Goal: Information Seeking & Learning: Check status

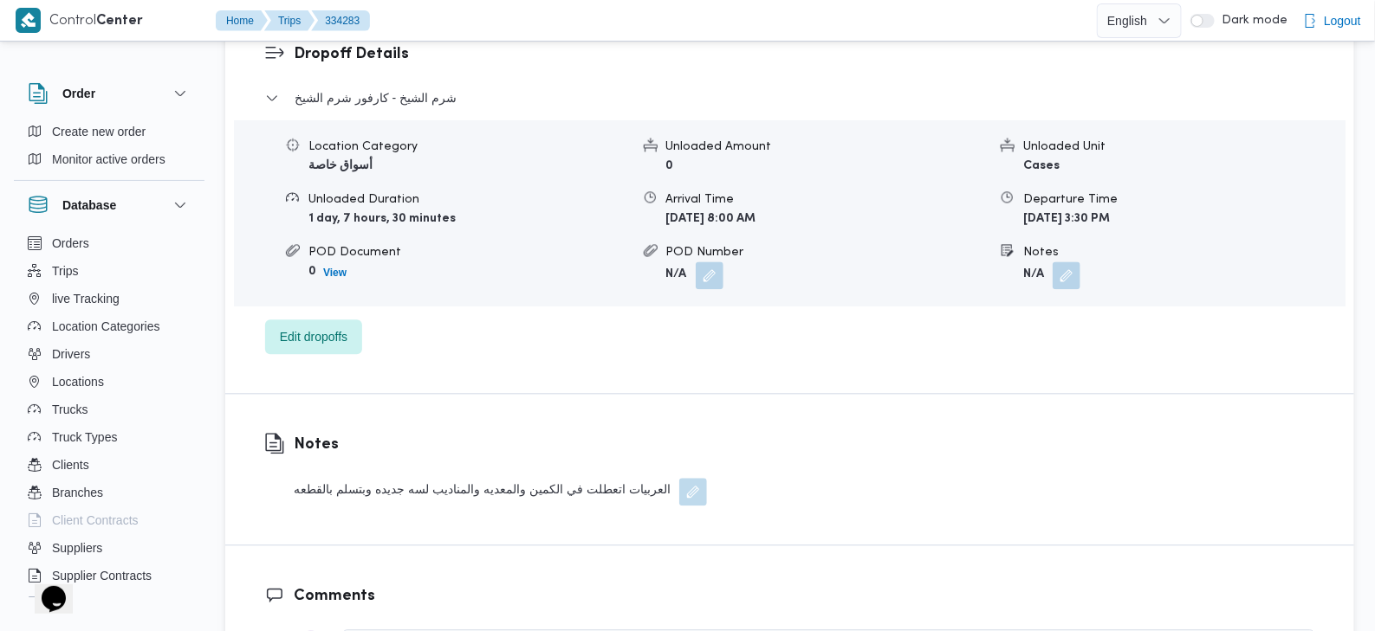
scroll to position [1436, 0]
click at [550, 476] on div "العربيات اتعطلت في الكمين والمعديه والمناديب لسه جديده وبتسلم بالقطعه" at bounding box center [500, 490] width 413 height 28
copy div "Notes"
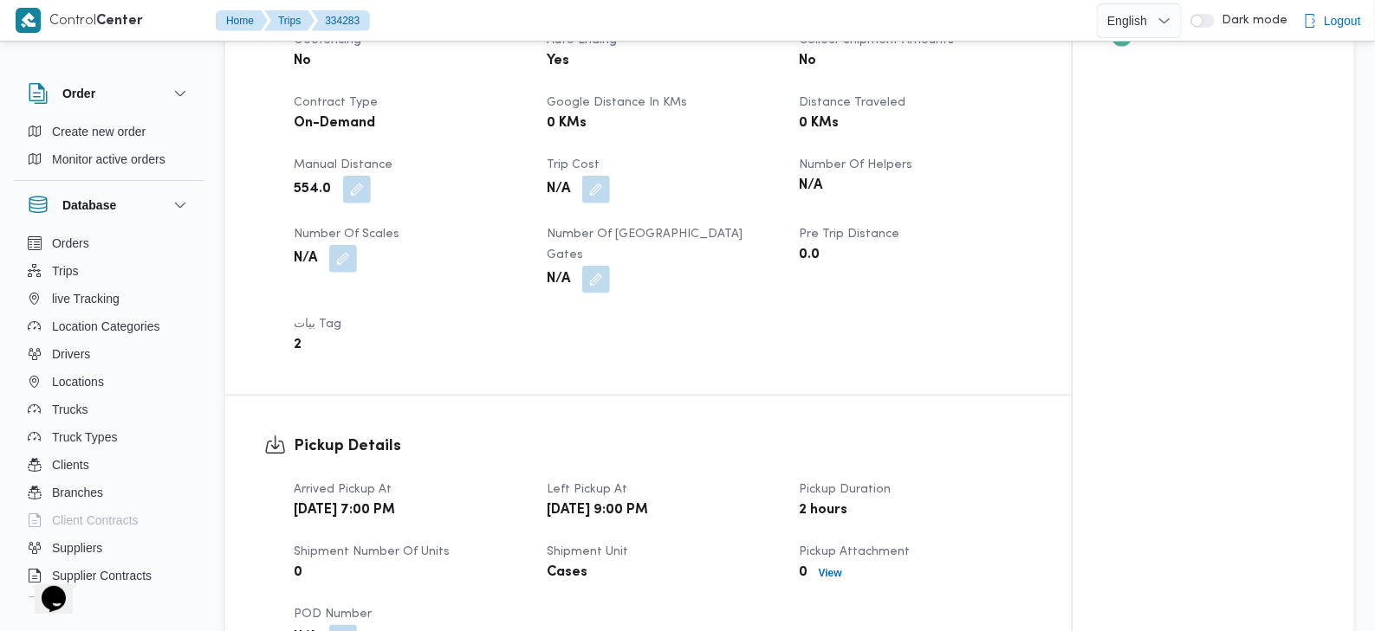
scroll to position [743, 0]
click at [299, 336] on b "2" at bounding box center [298, 346] width 8 height 21
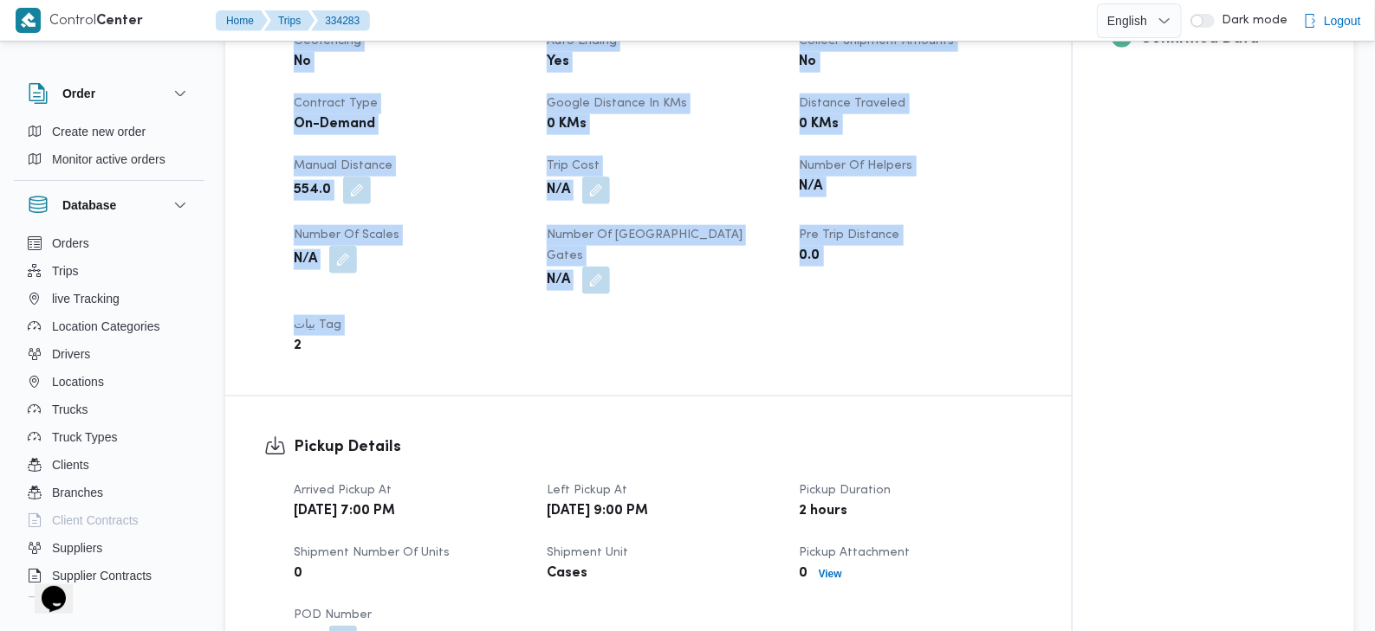
click at [299, 336] on b "2" at bounding box center [298, 346] width 8 height 21
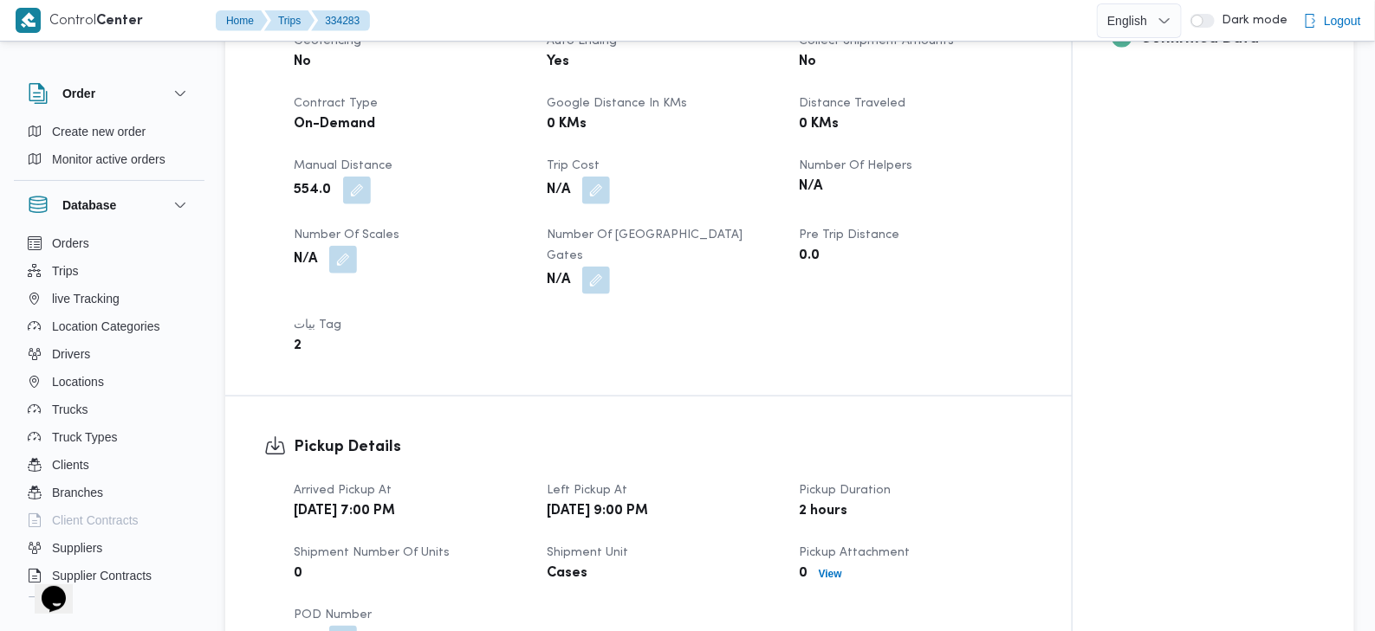
click at [299, 336] on b "2" at bounding box center [298, 346] width 8 height 21
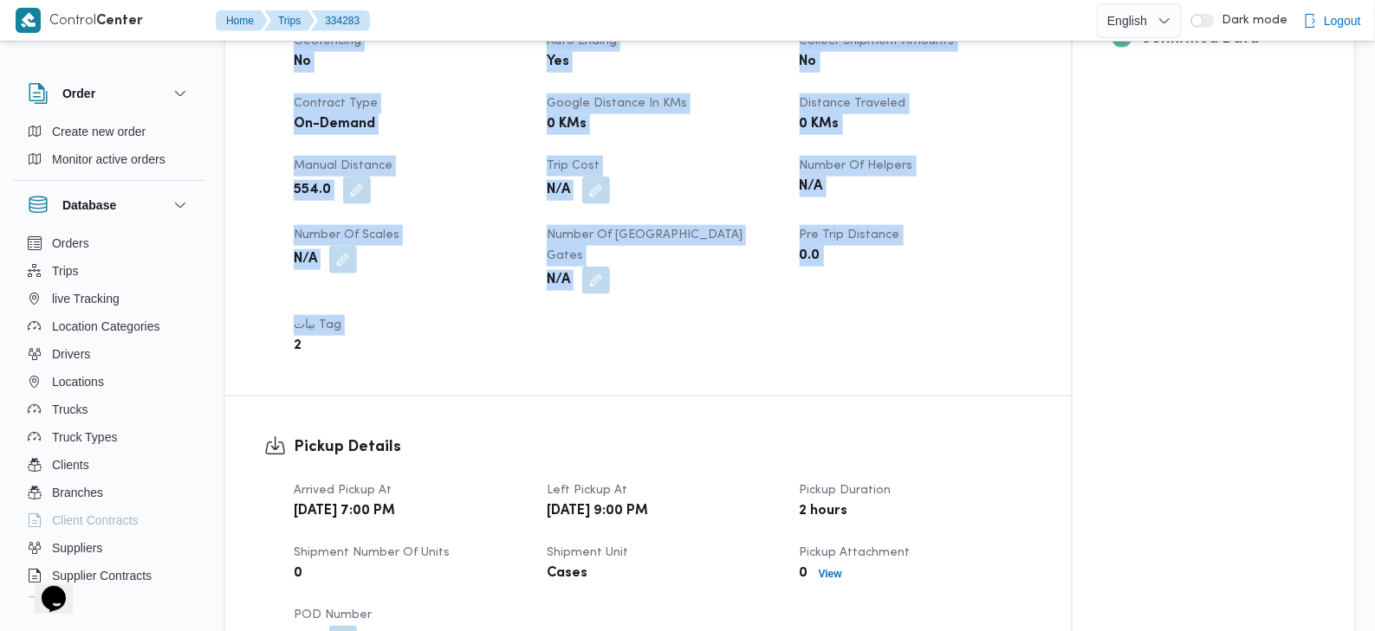
click at [299, 336] on b "2" at bounding box center [298, 346] width 8 height 21
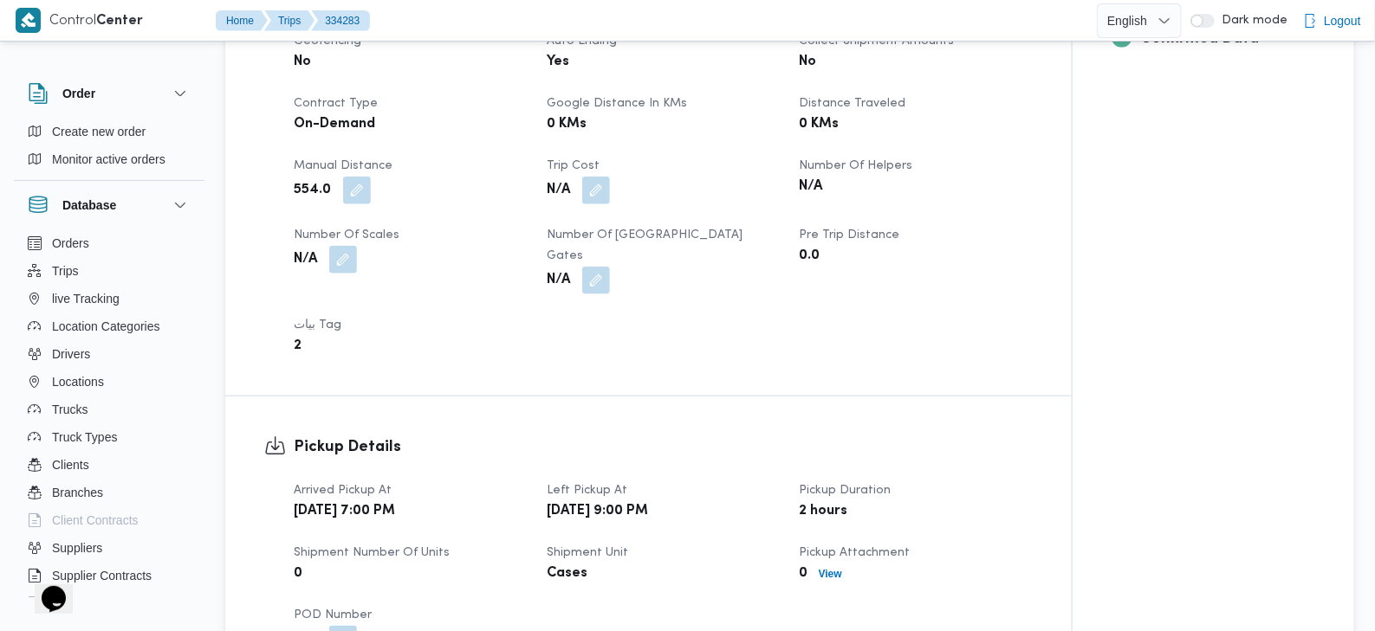
click at [299, 336] on b "2" at bounding box center [298, 346] width 8 height 21
click at [934, 269] on div "Pre Trip Distance 0.0" at bounding box center [915, 259] width 232 height 69
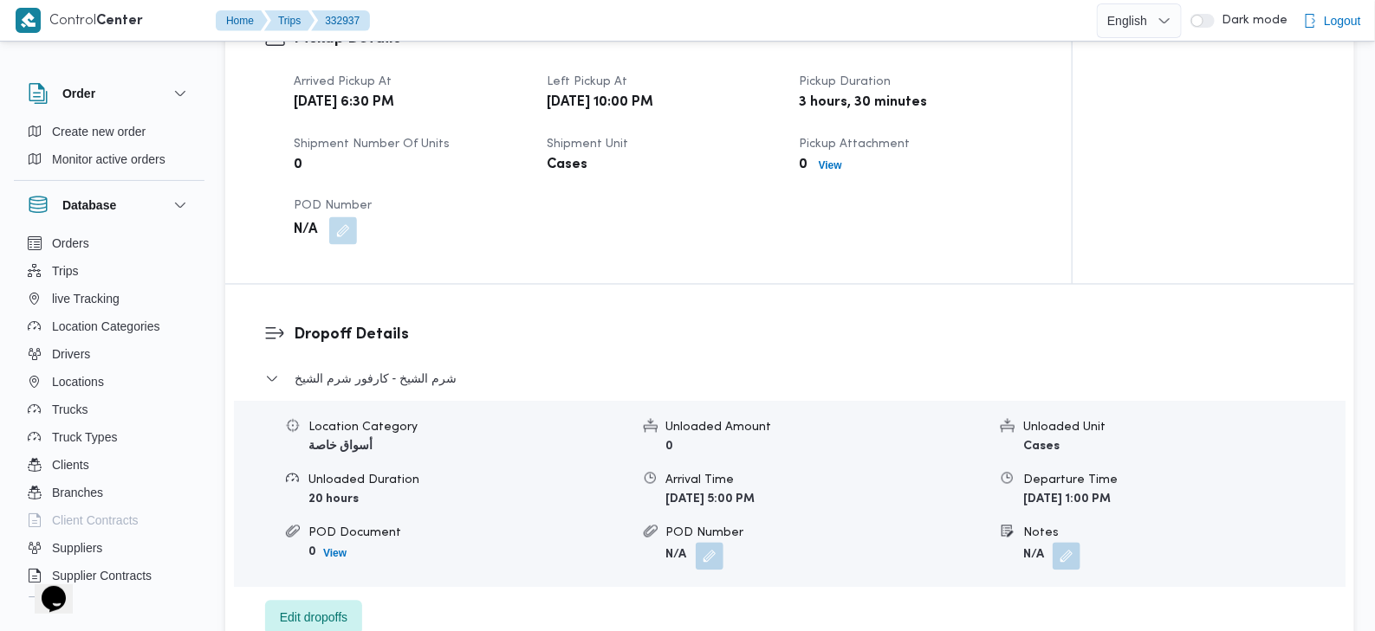
scroll to position [1176, 0]
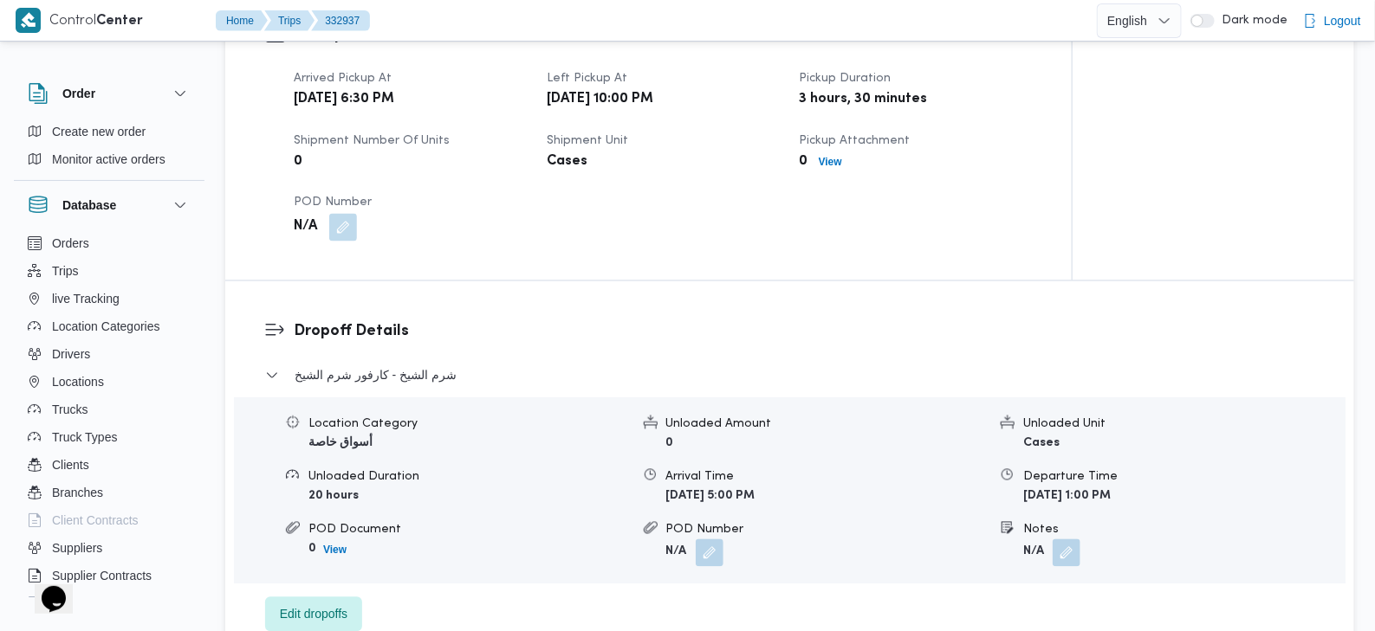
click at [1096, 491] on b "[DATE] 1:00 PM" at bounding box center [1066, 496] width 87 height 11
click at [1096, 491] on b "Sat, Aug 23, 2025 1:00 PM" at bounding box center [1066, 496] width 87 height 11
click at [854, 366] on button "شرم الشيخ - كارفور شرم الشيخ" at bounding box center [790, 376] width 1050 height 21
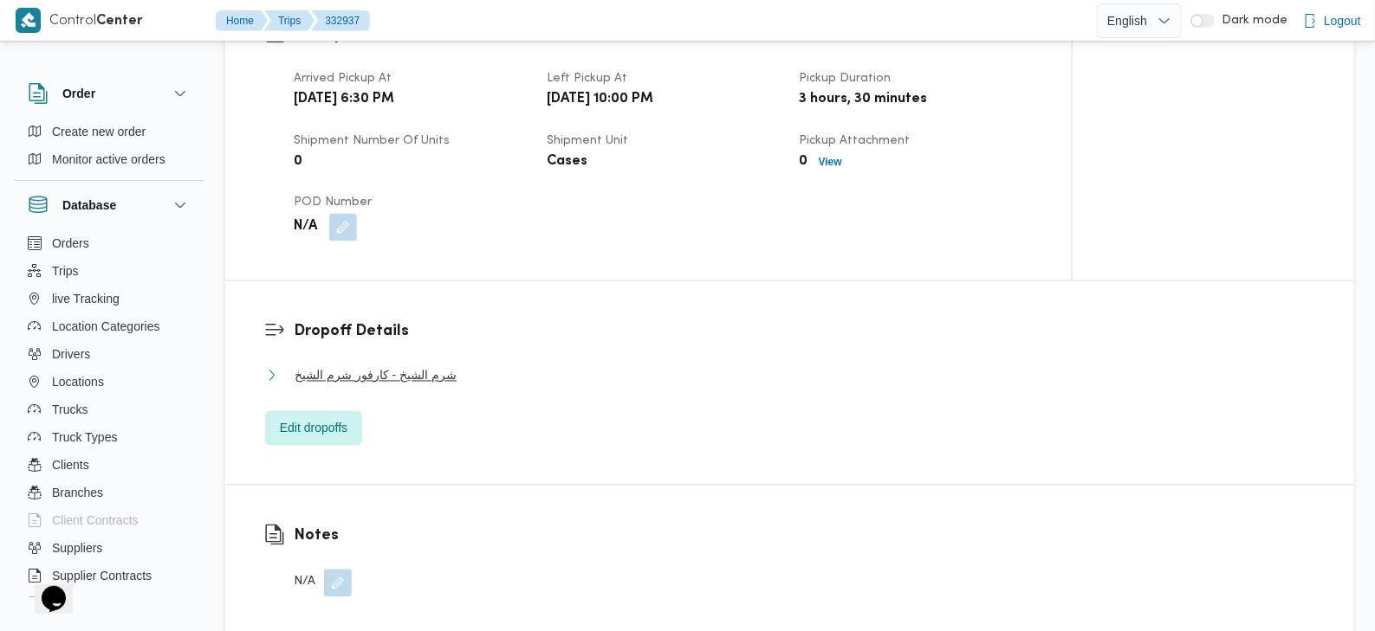
click at [419, 366] on span "شرم الشيخ - كارفور شرم الشيخ" at bounding box center [375, 376] width 162 height 21
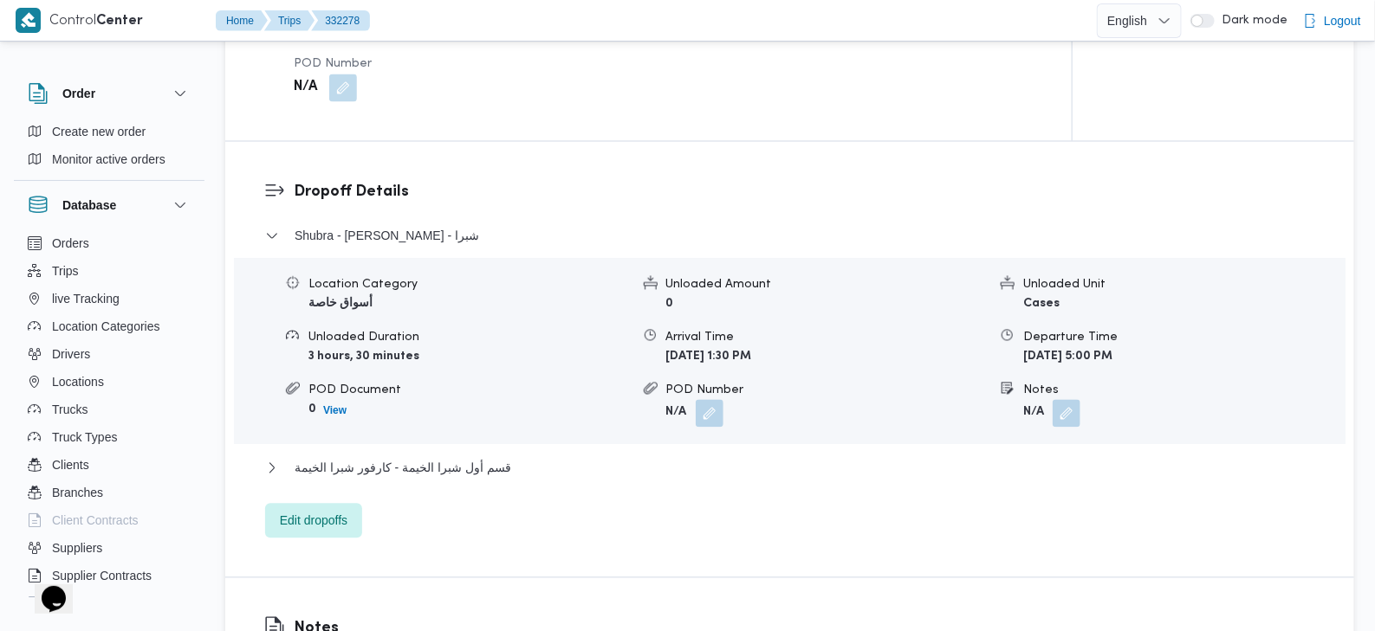
scroll to position [1299, 0]
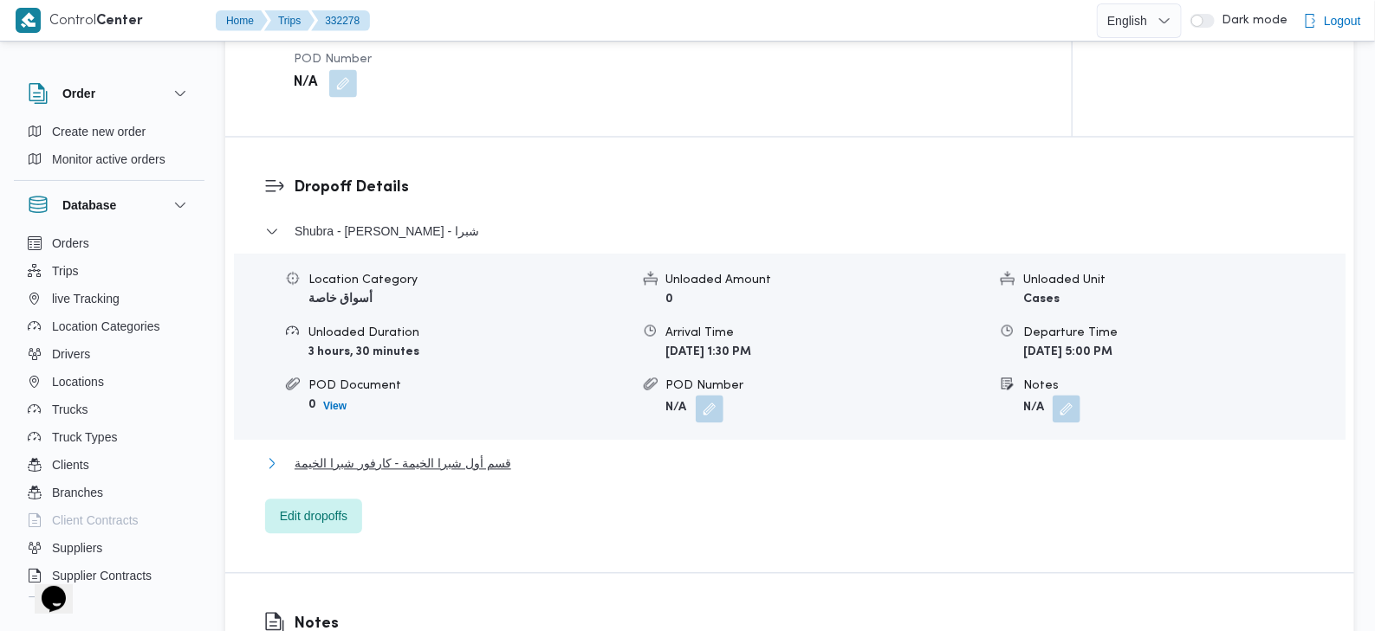
click at [430, 454] on span "قسم أول شبرا الخيمة - كارفور شبرا الخيمة" at bounding box center [402, 464] width 217 height 21
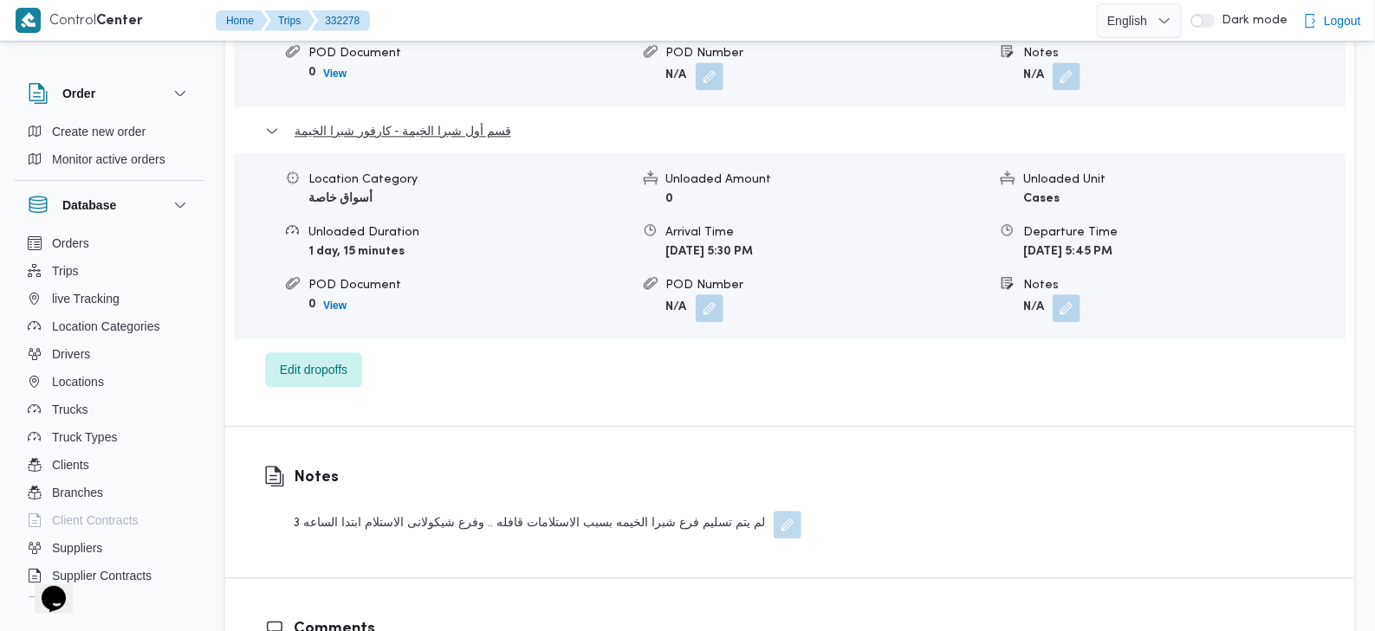
scroll to position [1653, 0]
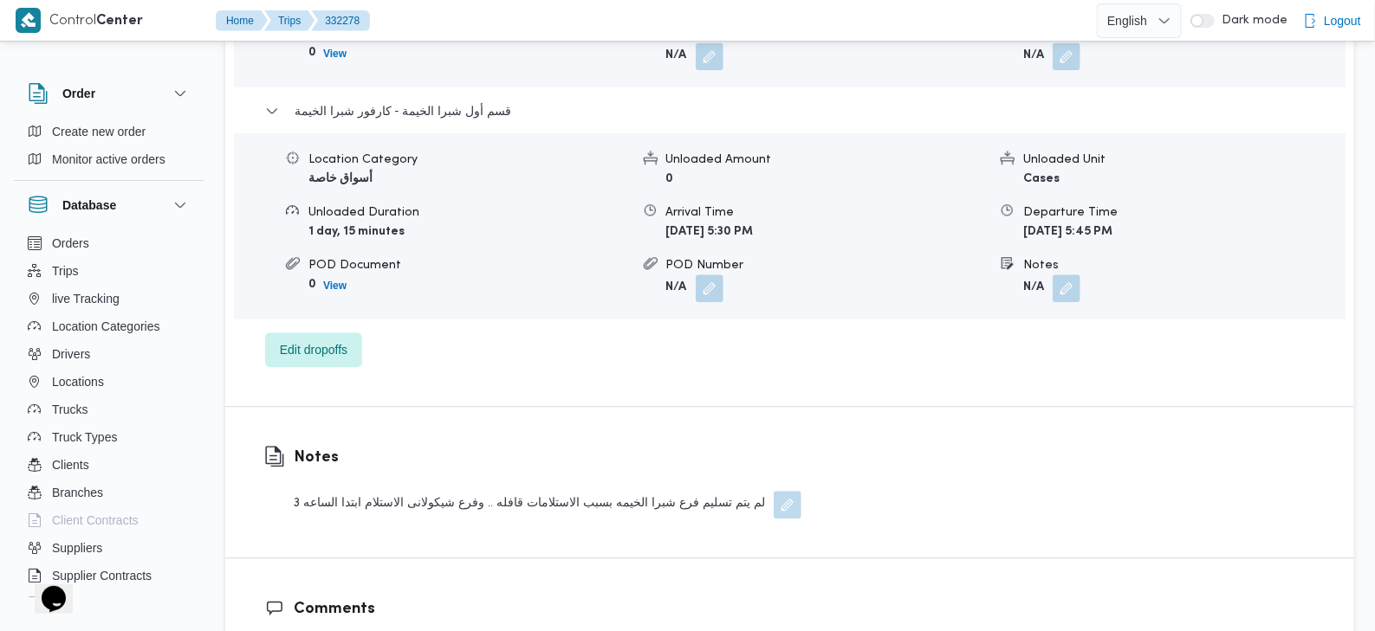
click at [514, 491] on div "لم يتم تسليم فرع شبرا الخيمه بسبب الاستلامات قافله .. وفرع شيكولانى الاستلام اب…" at bounding box center [548, 505] width 508 height 28
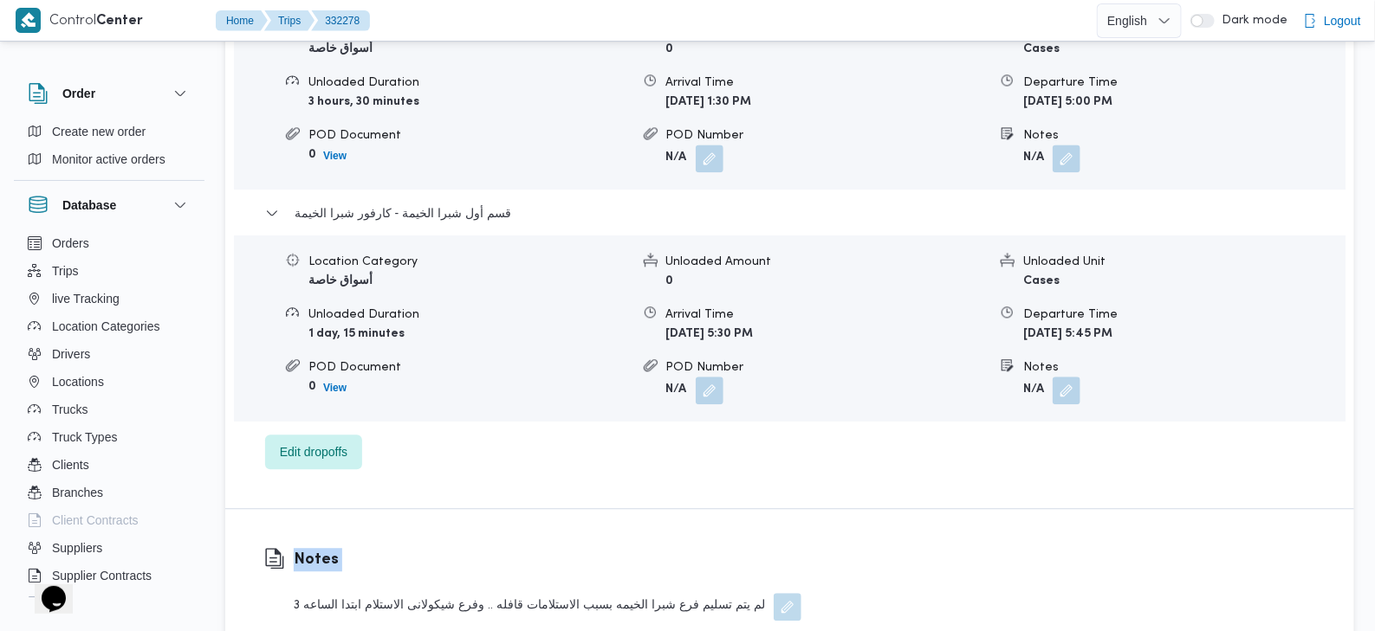
scroll to position [1530, 0]
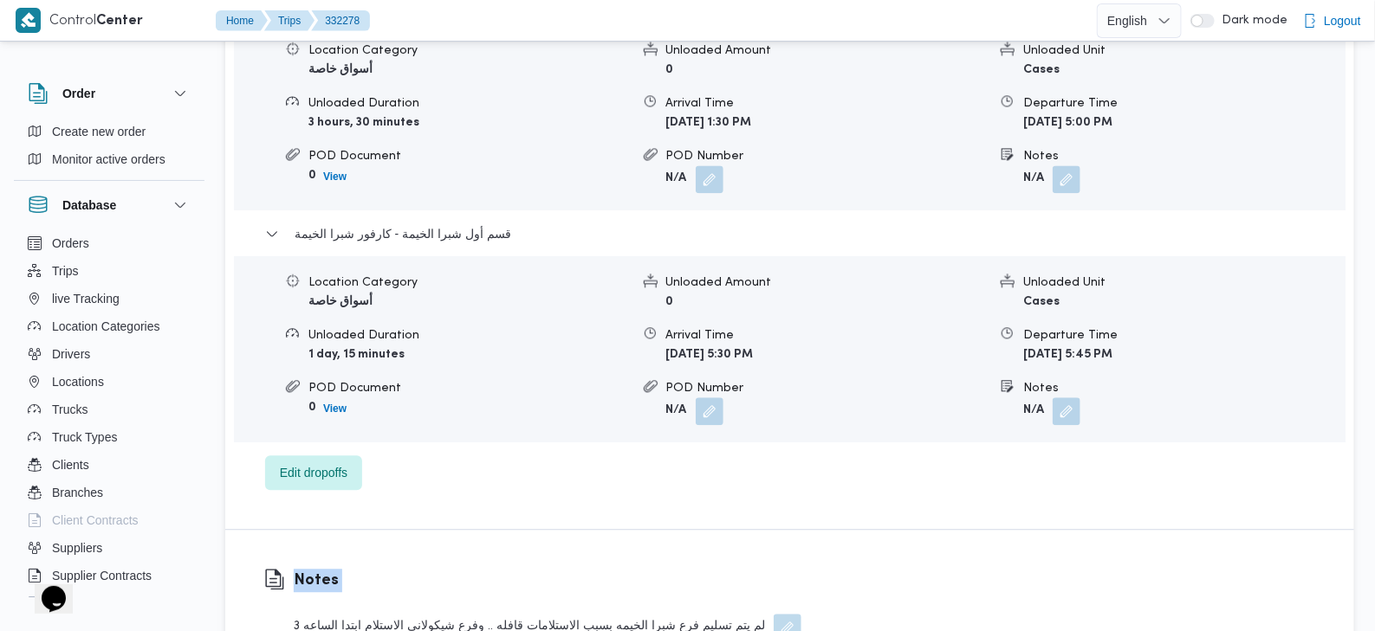
copy div "Notes"
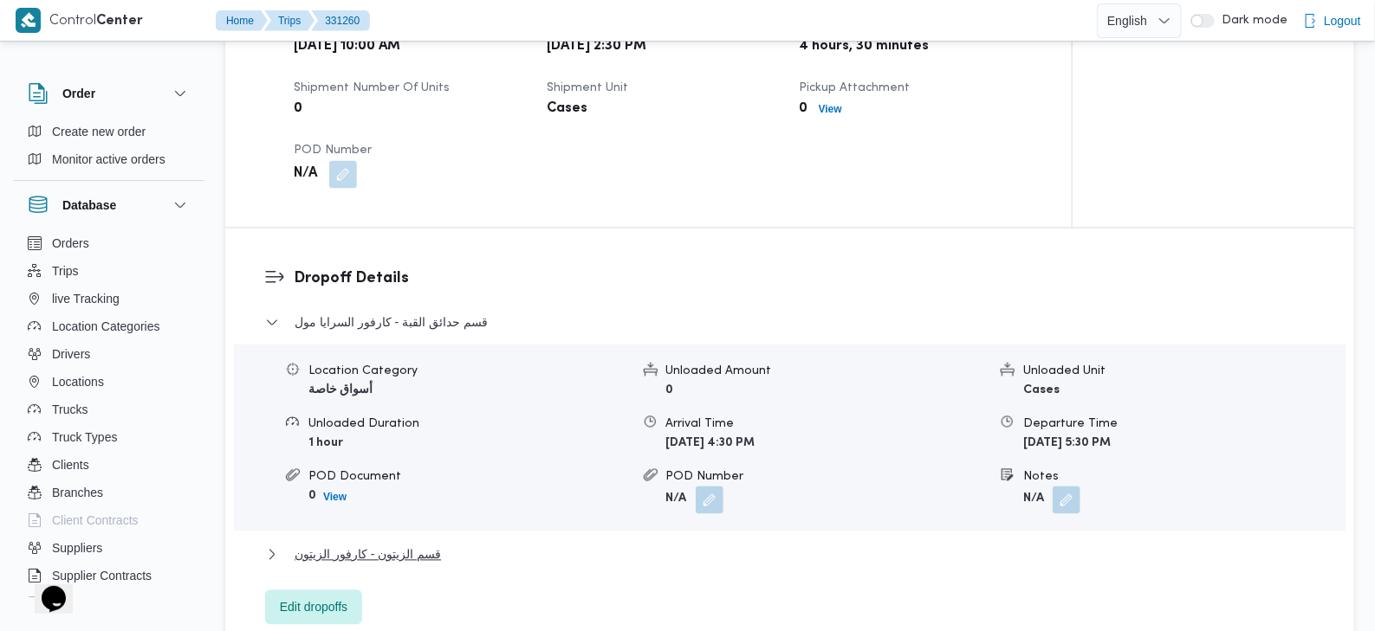
scroll to position [1213, 0]
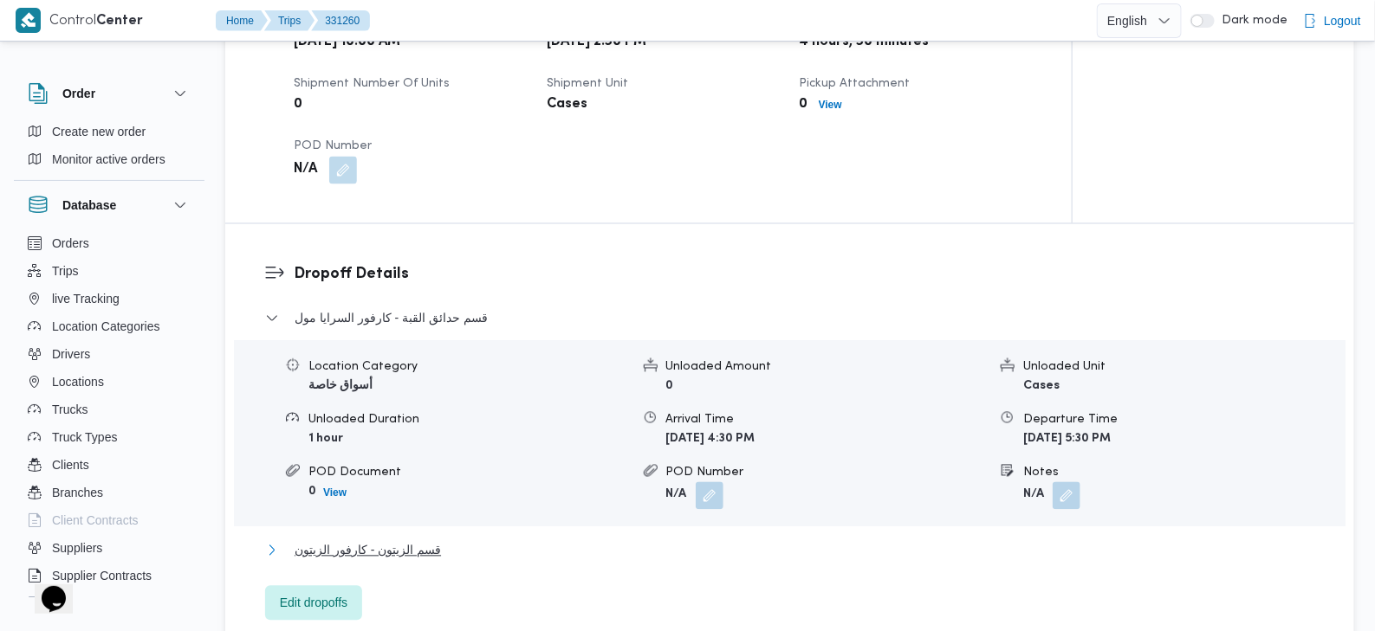
click at [429, 540] on span "قسم الزيتون - كارفور الزيتون" at bounding box center [367, 550] width 146 height 21
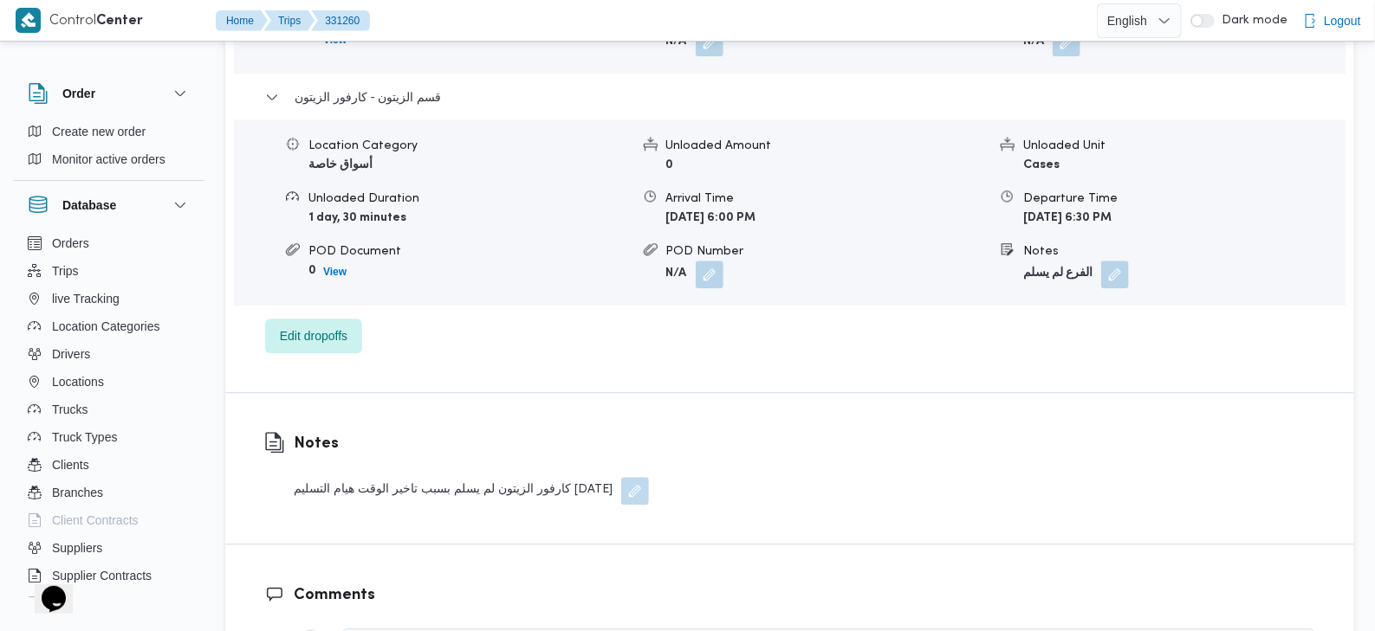
scroll to position [1660, 0]
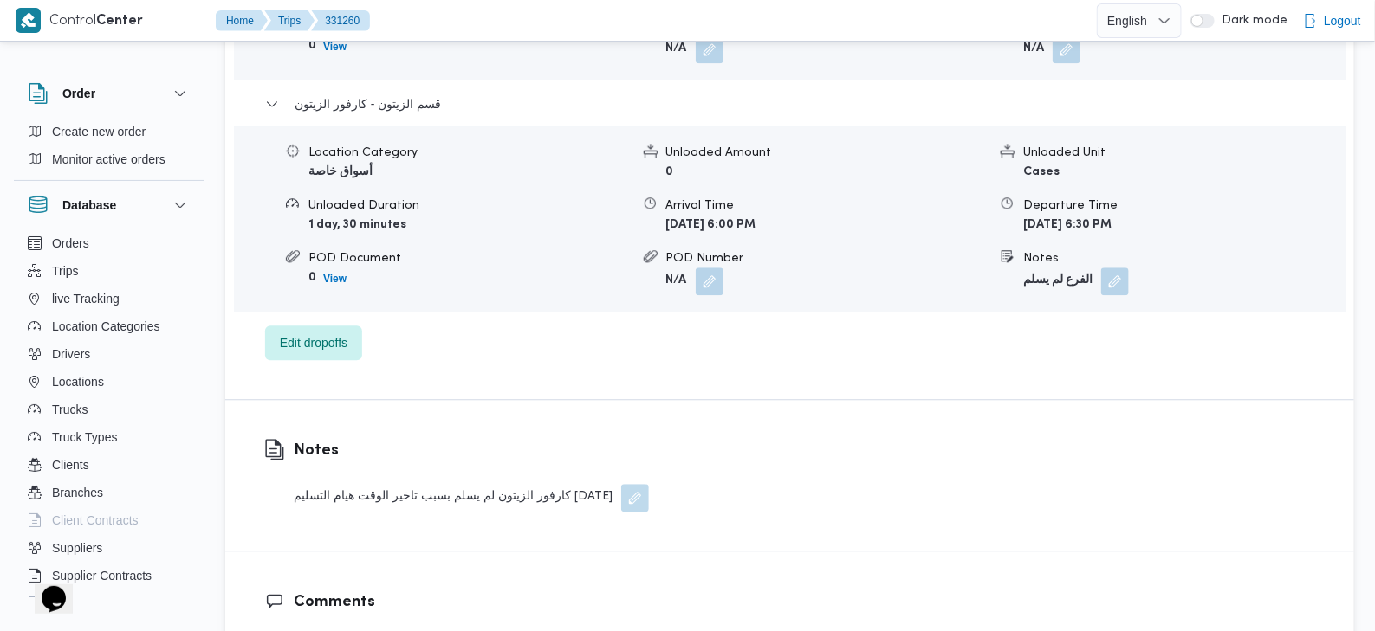
click at [369, 484] on div "كارفور الزيتون لم يسلم بسبب تاخير الوقت هيام التسليم غدا" at bounding box center [471, 498] width 355 height 28
click at [405, 484] on div "كارفور الزيتون لم يسلم بسبب تاخير الوقت هيام التسليم غدا" at bounding box center [471, 498] width 355 height 28
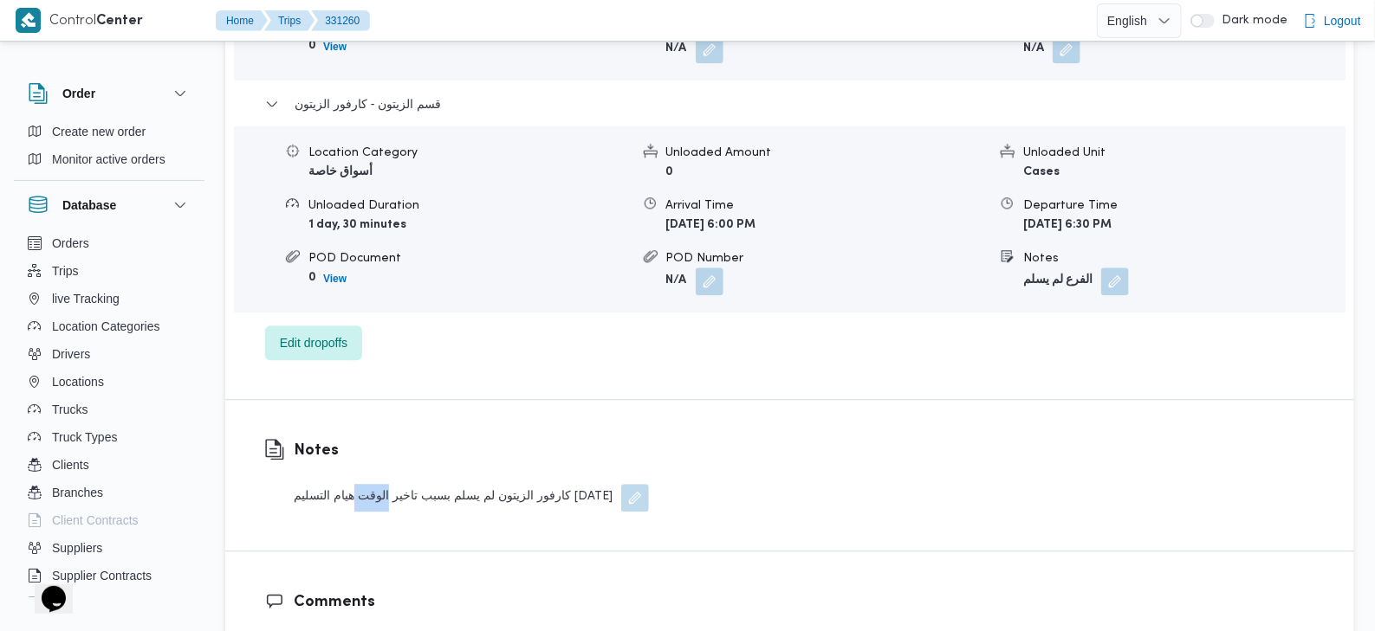
click at [405, 484] on div "كارفور الزيتون لم يسلم بسبب تاخير الوقت هيام التسليم غدا" at bounding box center [471, 498] width 355 height 28
copy div "Notes"
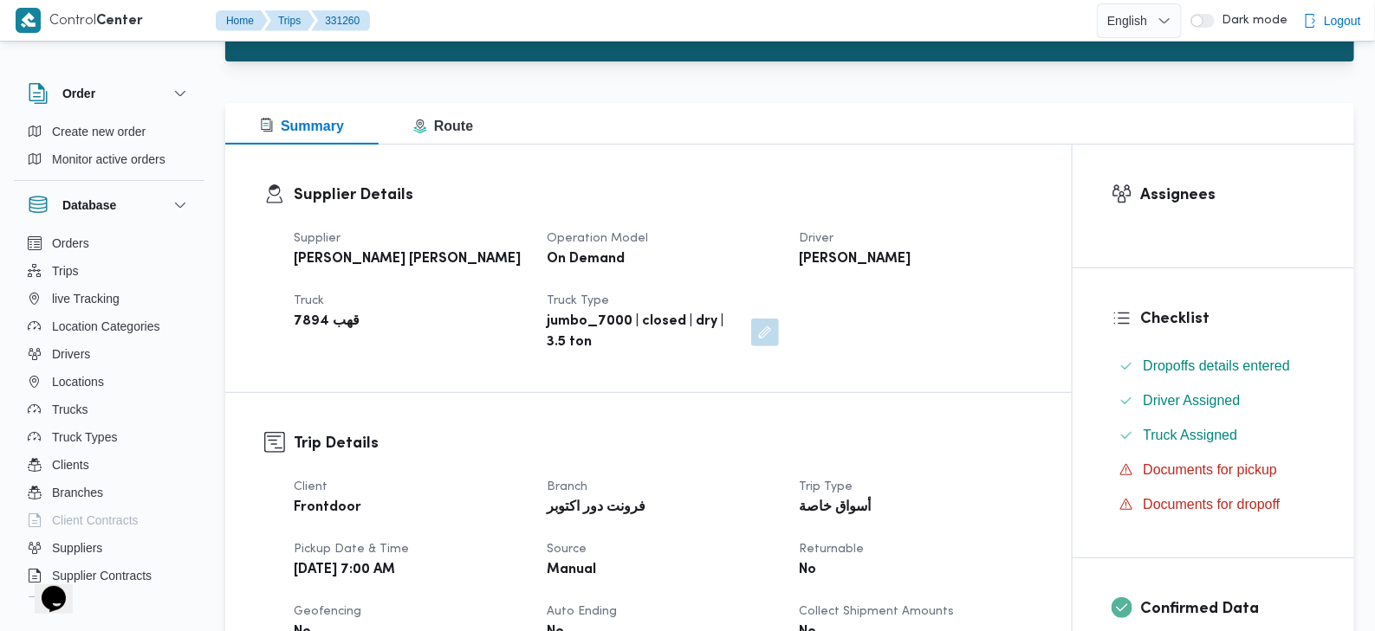
scroll to position [0, 0]
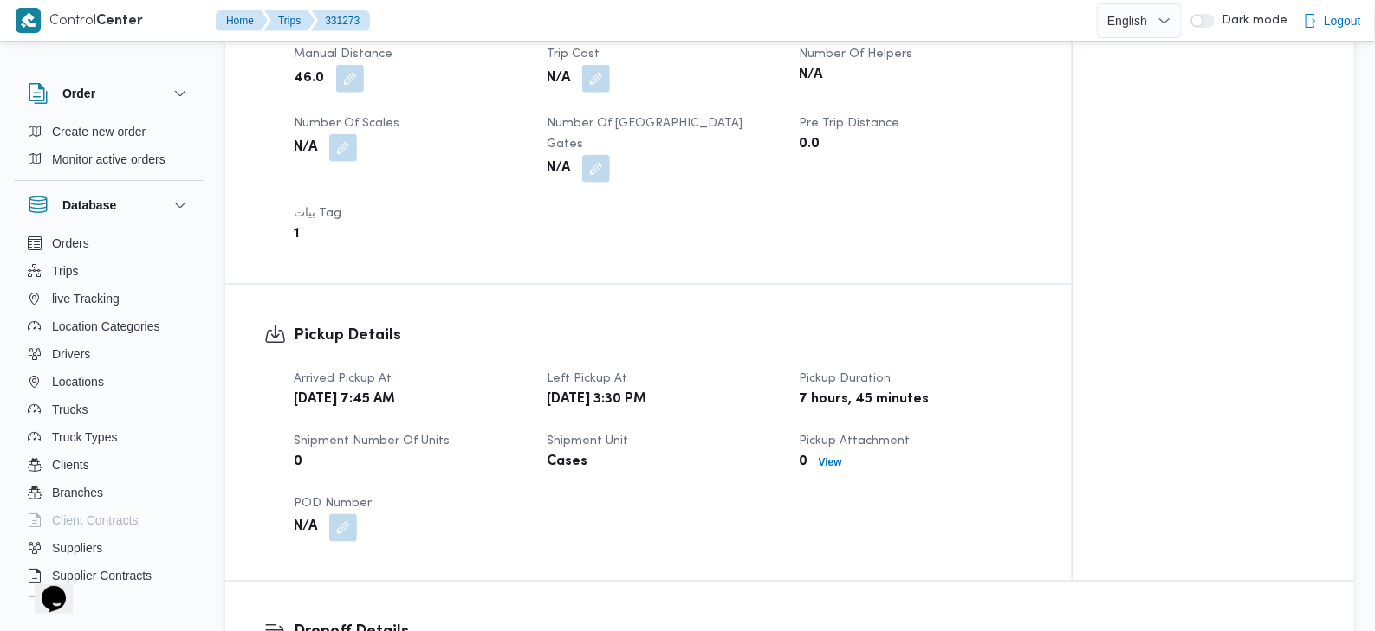
scroll to position [858, 0]
click at [646, 386] on b "[DATE] 3:30 PM" at bounding box center [597, 396] width 100 height 21
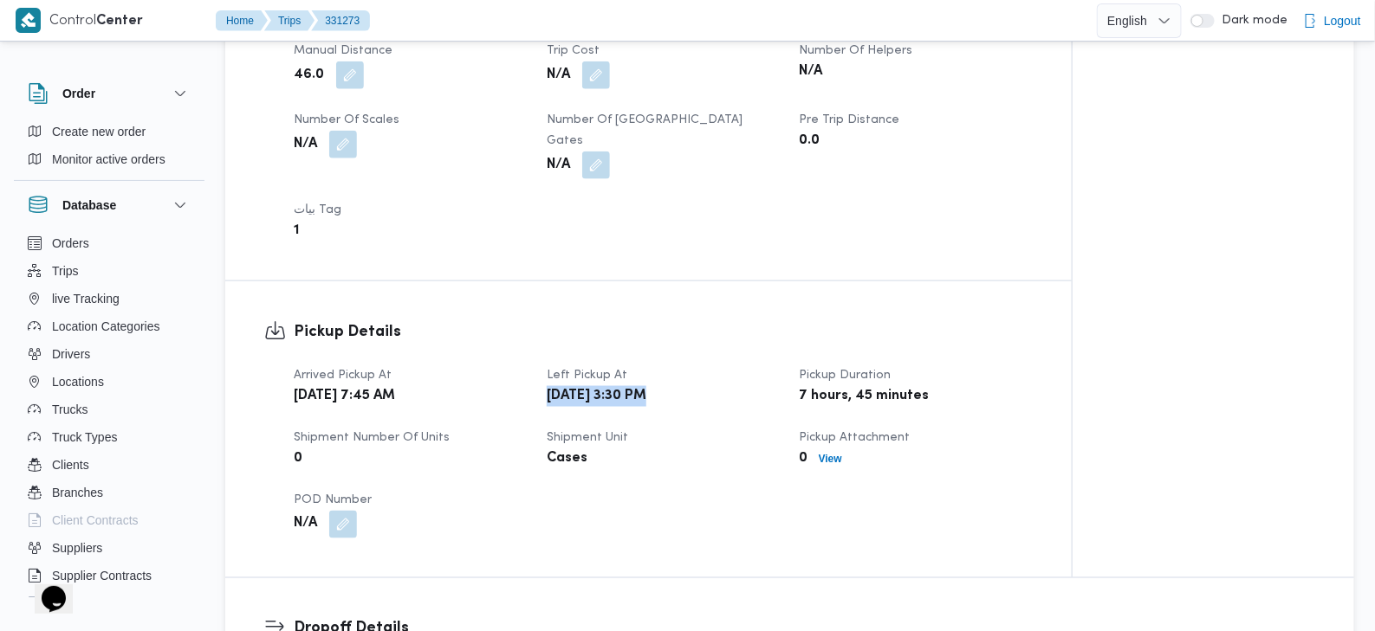
click at [646, 386] on b "[DATE] 3:30 PM" at bounding box center [597, 396] width 100 height 21
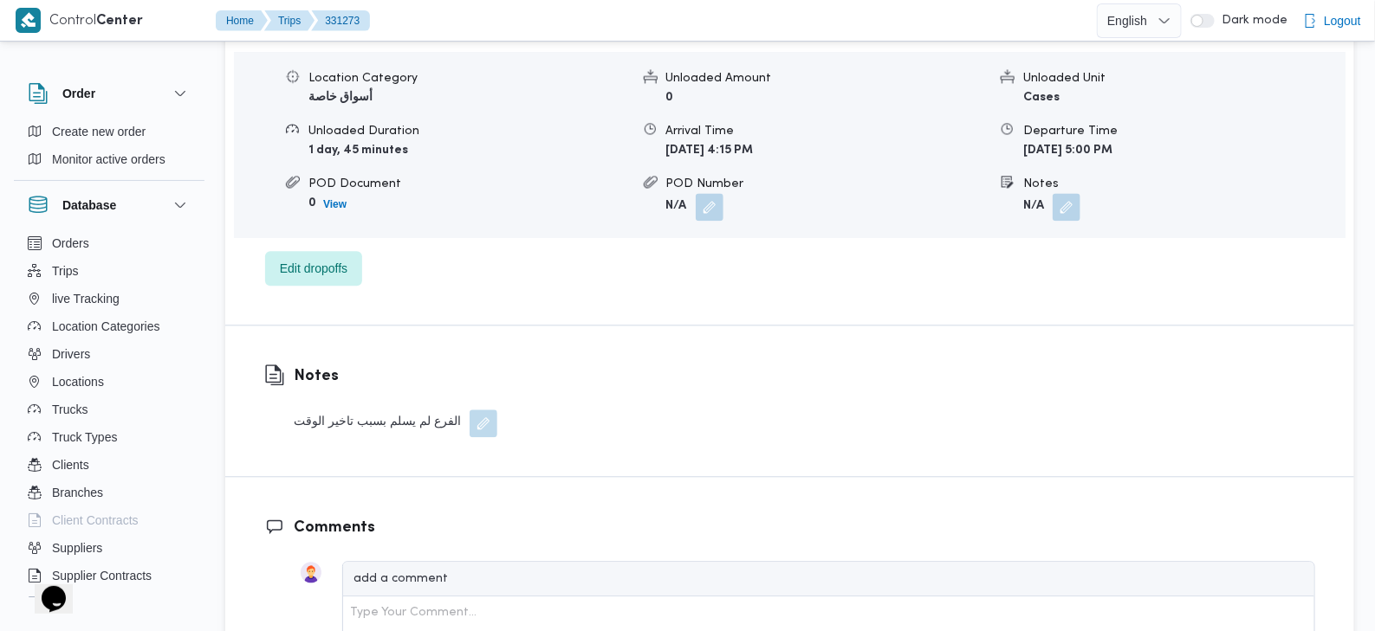
scroll to position [1515, 0]
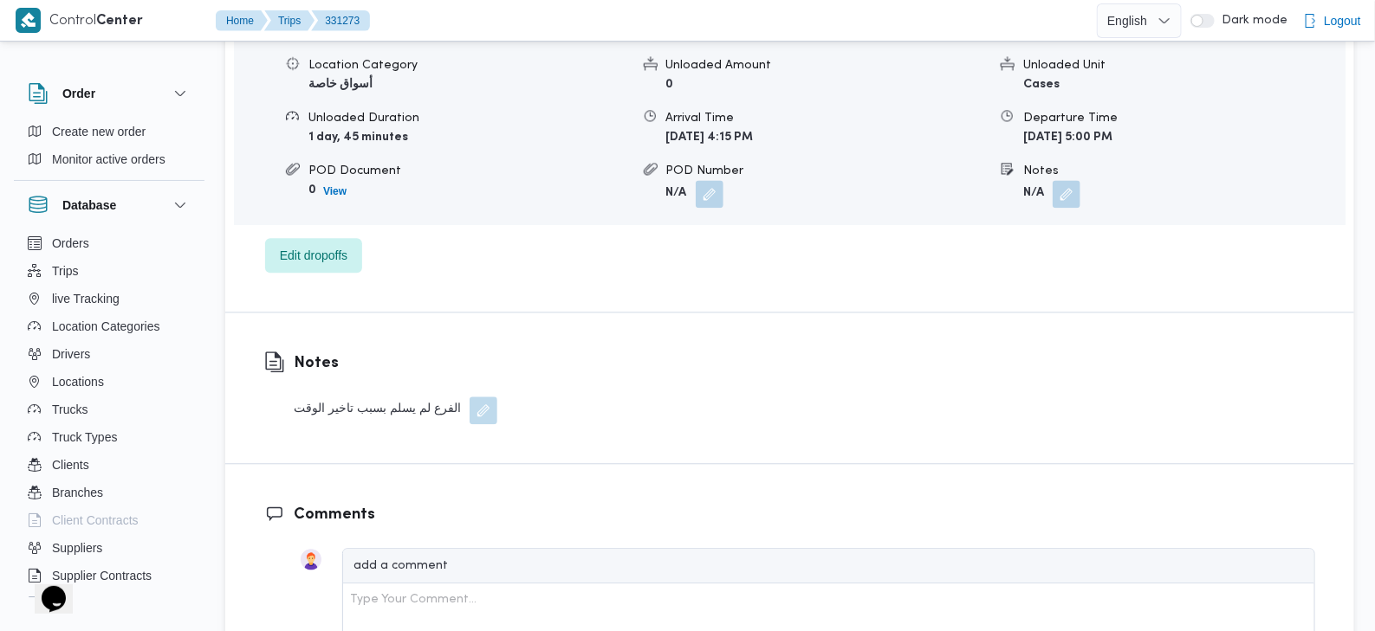
click at [388, 397] on div "الفرع لم يسلم بسبب تاخير الوقت" at bounding box center [396, 411] width 204 height 28
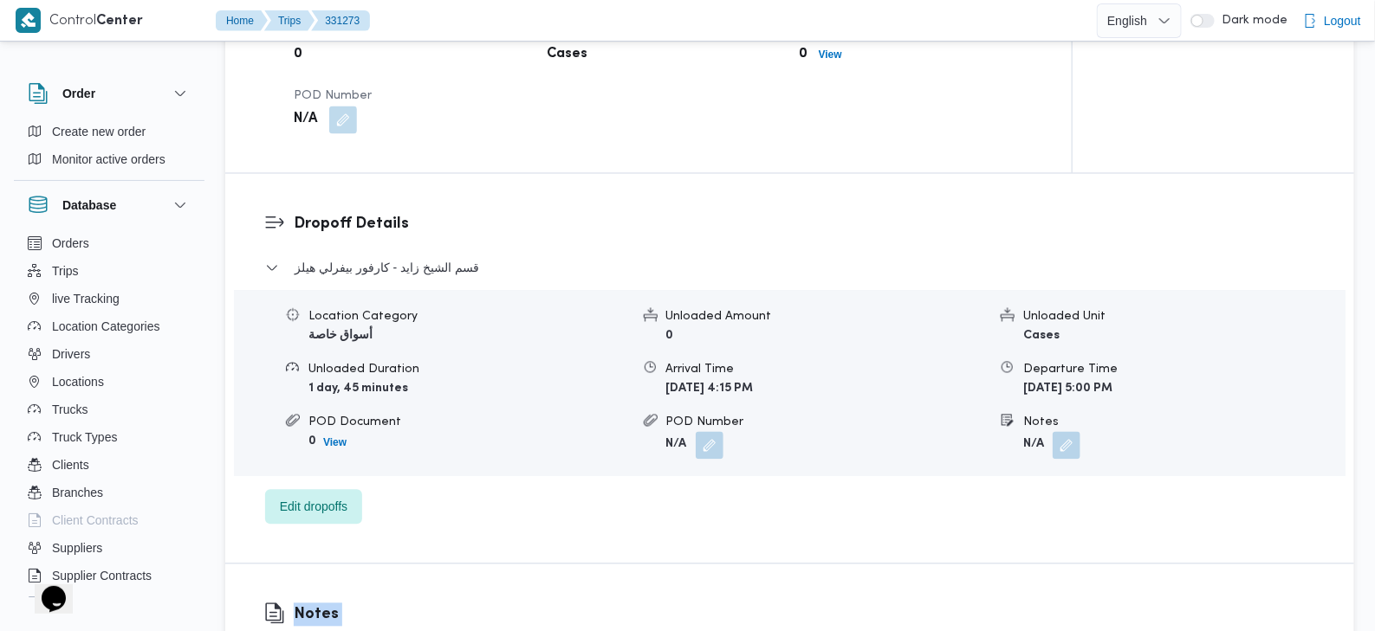
scroll to position [1428, 0]
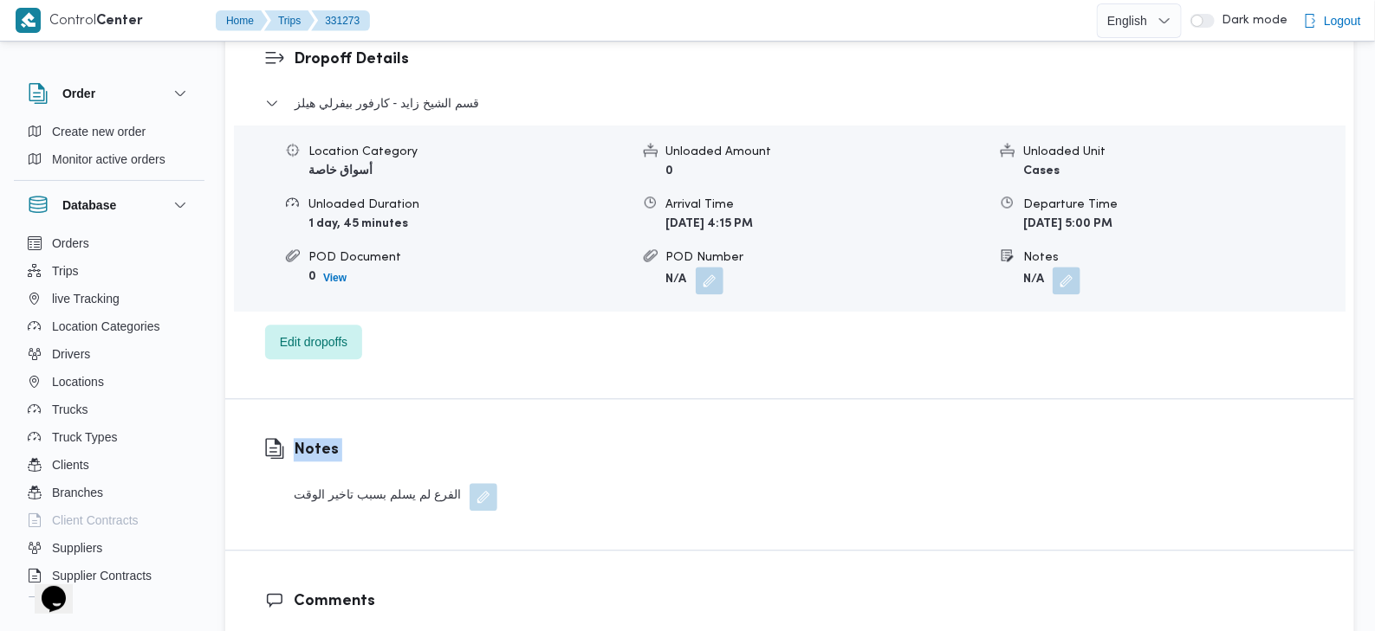
copy div "Notes"
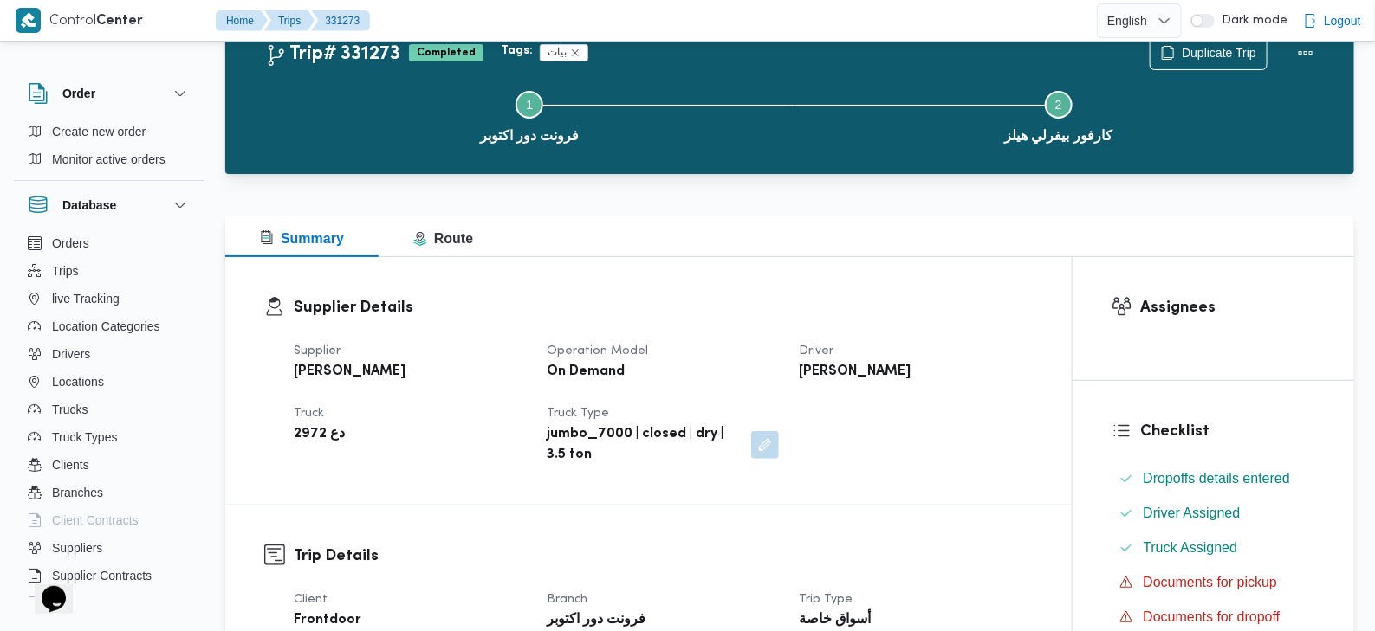
scroll to position [0, 0]
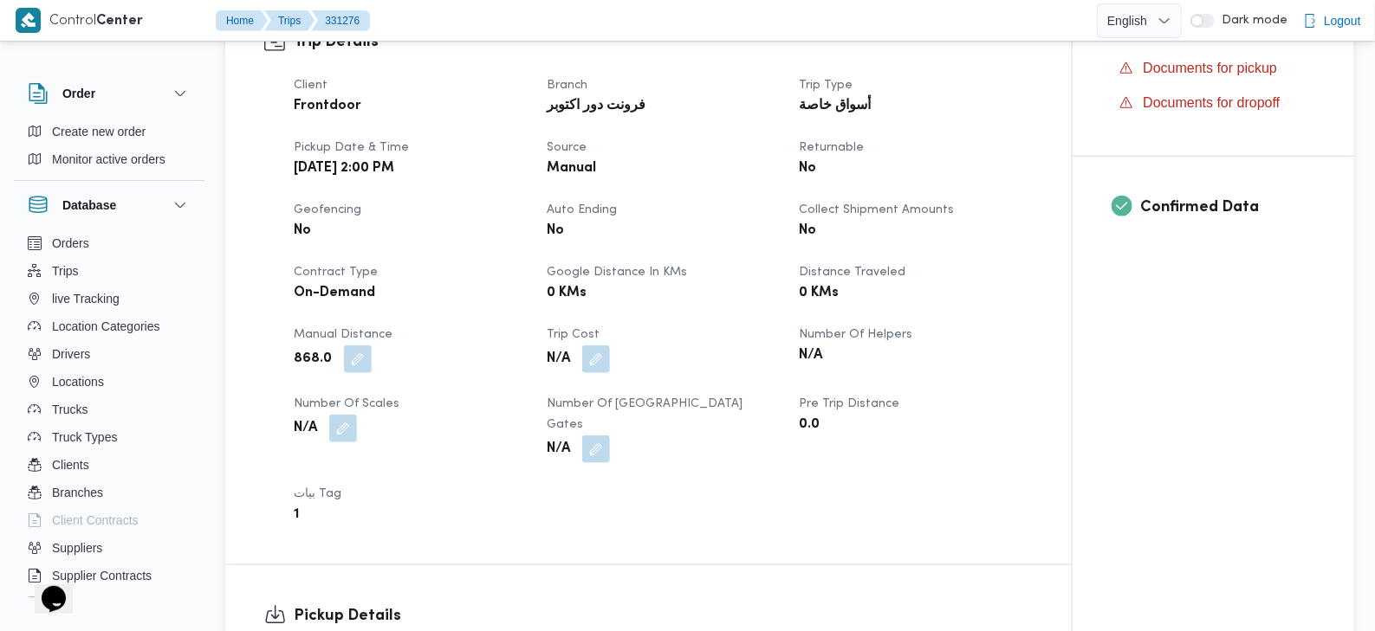
scroll to position [563, 0]
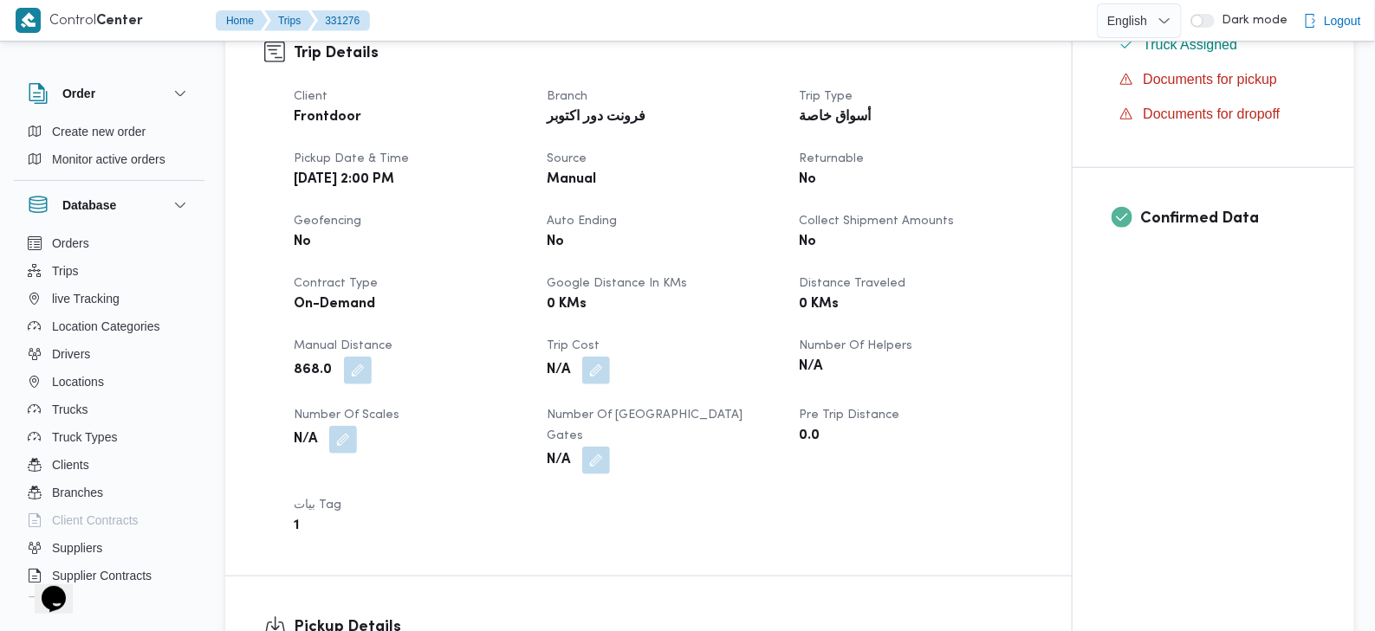
click at [394, 175] on b "Fri, Aug 15, 2025 2:00 PM" at bounding box center [344, 180] width 100 height 21
click at [394, 179] on b "Fri, Aug 15, 2025 2:00 PM" at bounding box center [344, 180] width 100 height 21
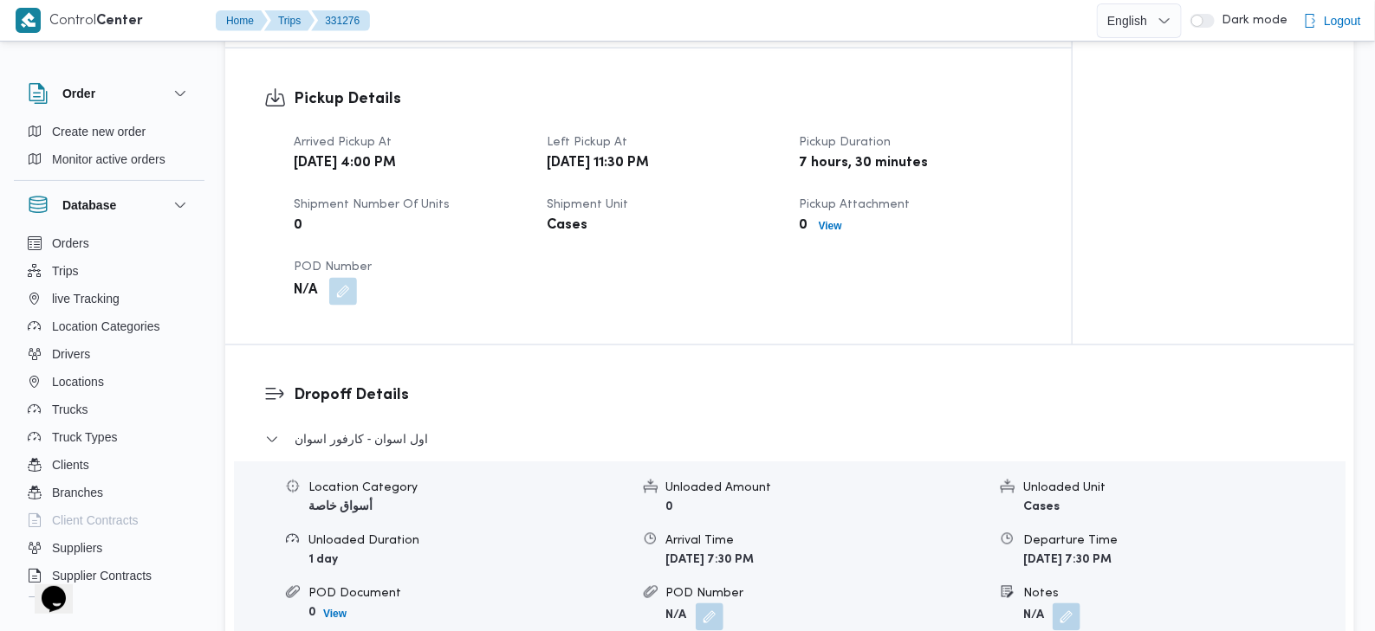
scroll to position [1097, 0]
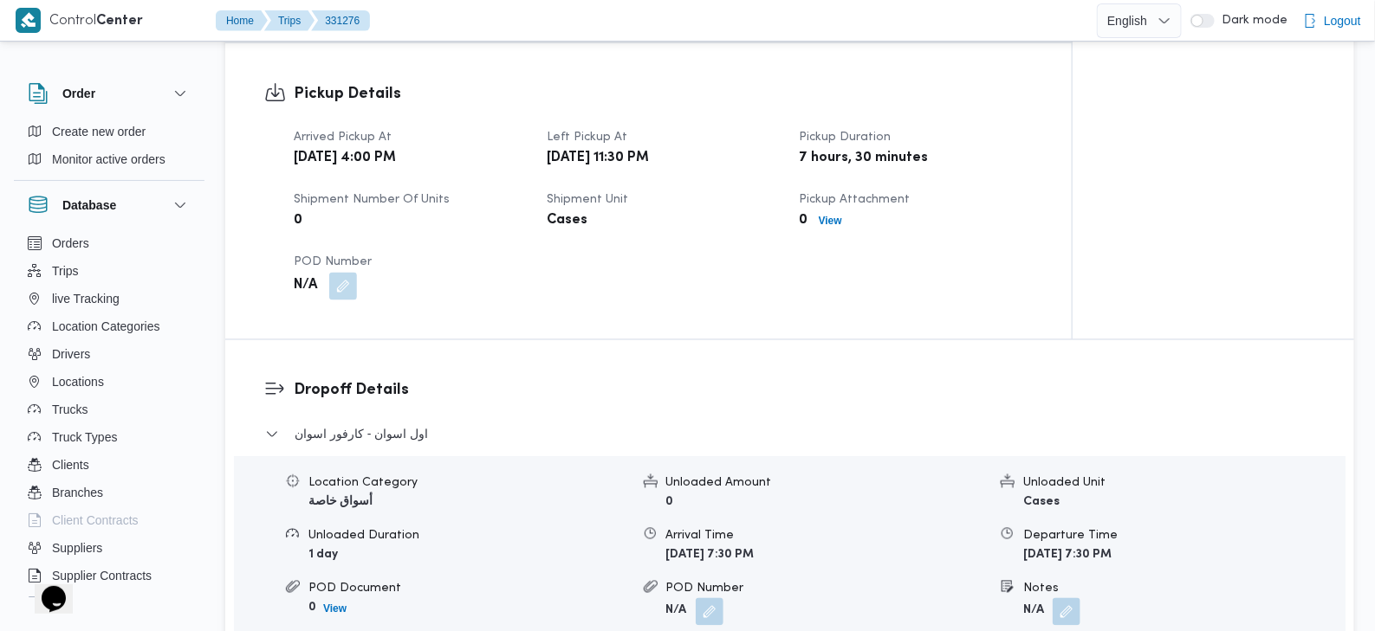
click at [754, 550] on b "Sat, Aug 16, 2025 7:30 PM" at bounding box center [710, 555] width 88 height 11
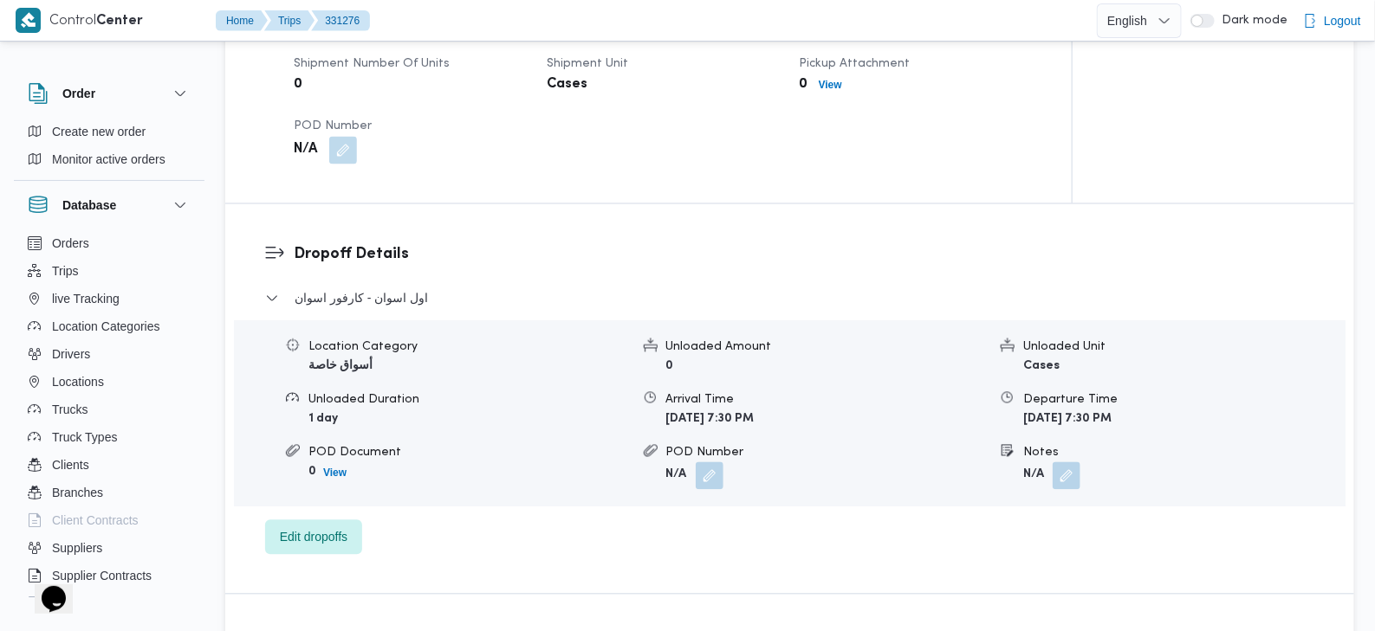
scroll to position [1234, 0]
click at [754, 412] on b "Sat, Aug 16, 2025 7:30 PM" at bounding box center [710, 417] width 88 height 11
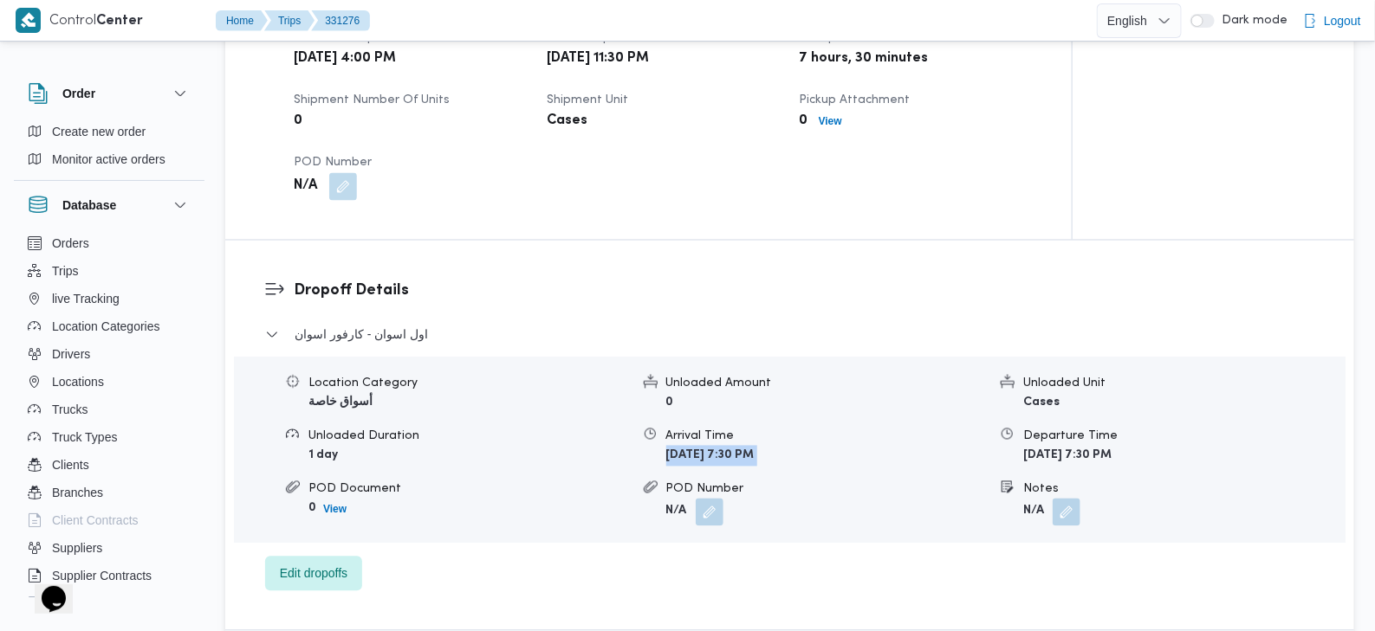
scroll to position [1226, 0]
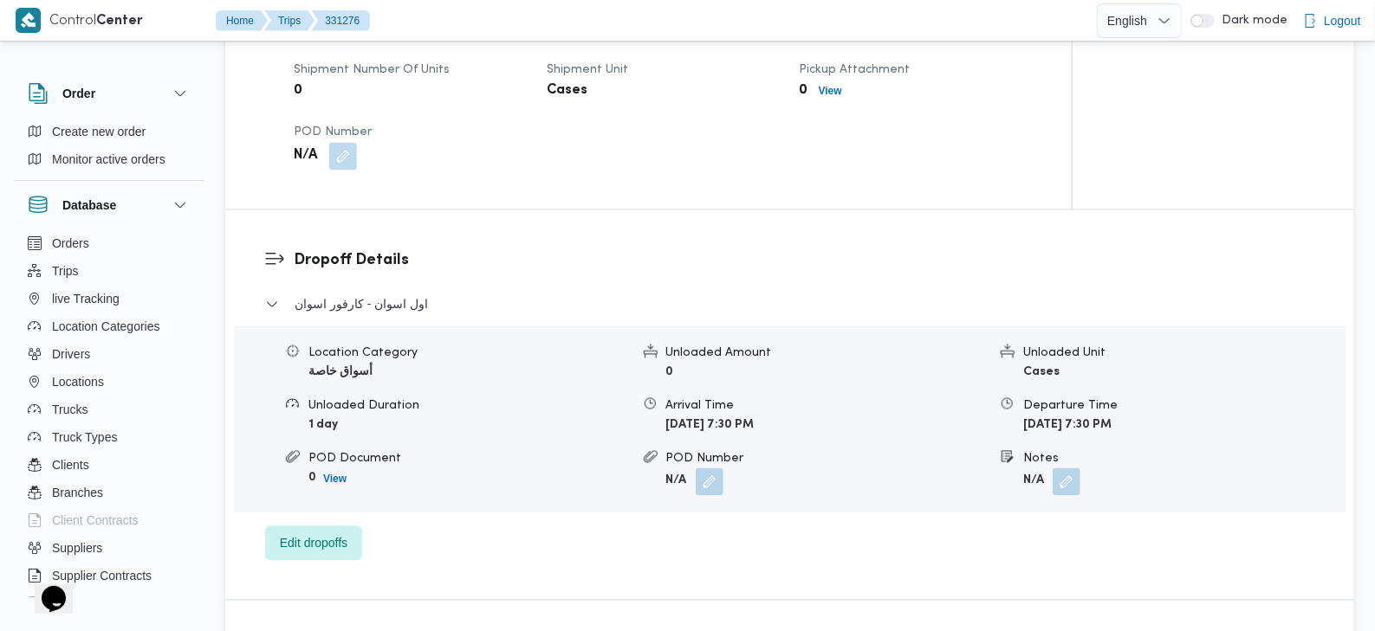
click at [1111, 420] on b "Sun, Aug 17, 2025 7:30 PM" at bounding box center [1067, 425] width 88 height 11
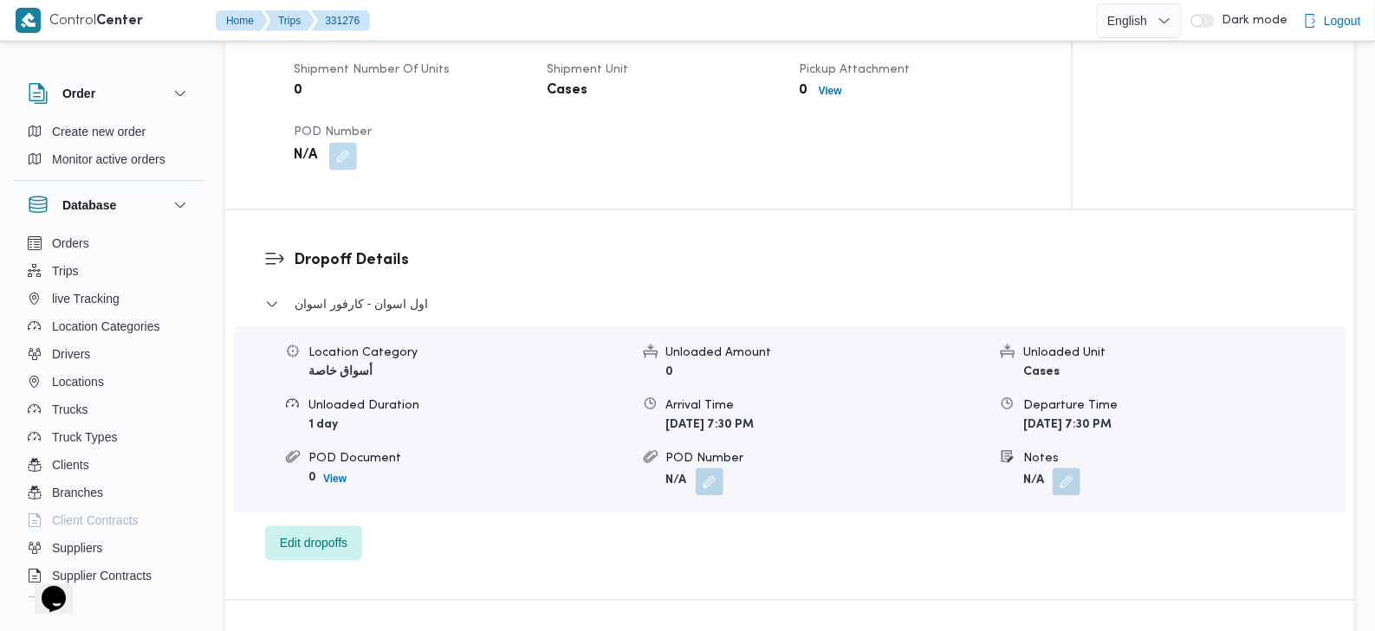
drag, startPoint x: 1118, startPoint y: 402, endPoint x: 1145, endPoint y: 405, distance: 27.1
click at [1111, 420] on b "Sun, Aug 17, 2025 7:30 PM" at bounding box center [1067, 425] width 88 height 11
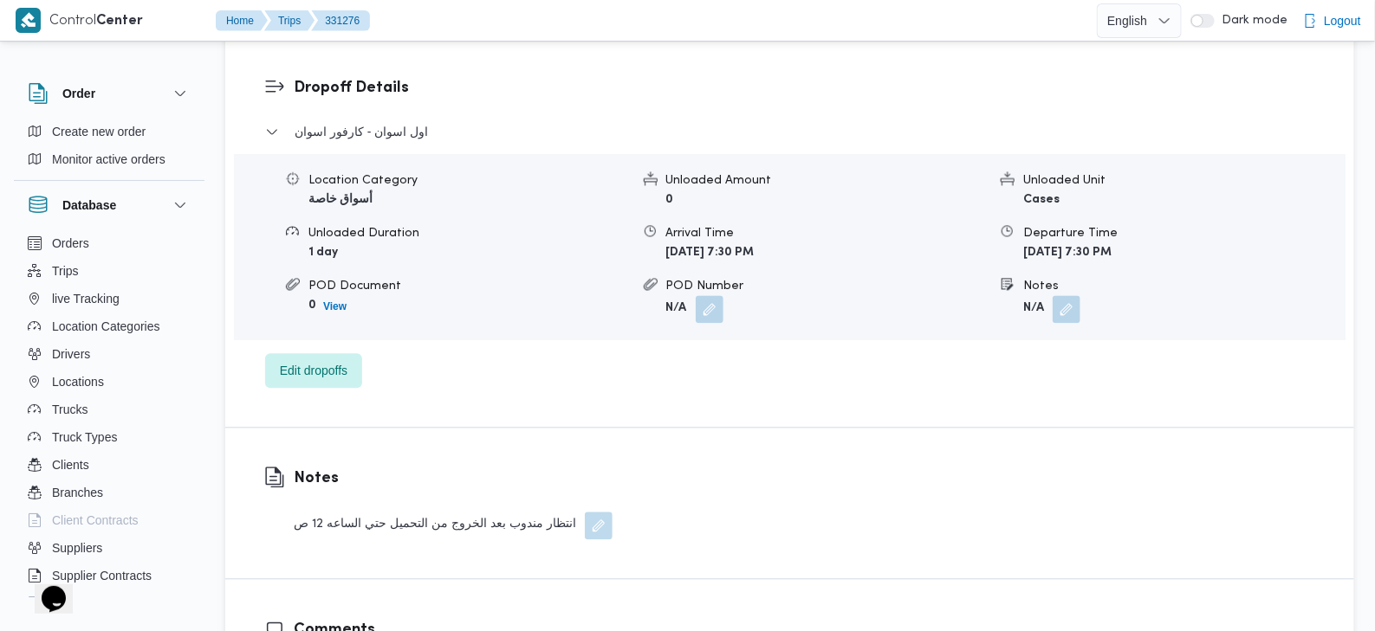
scroll to position [1407, 0]
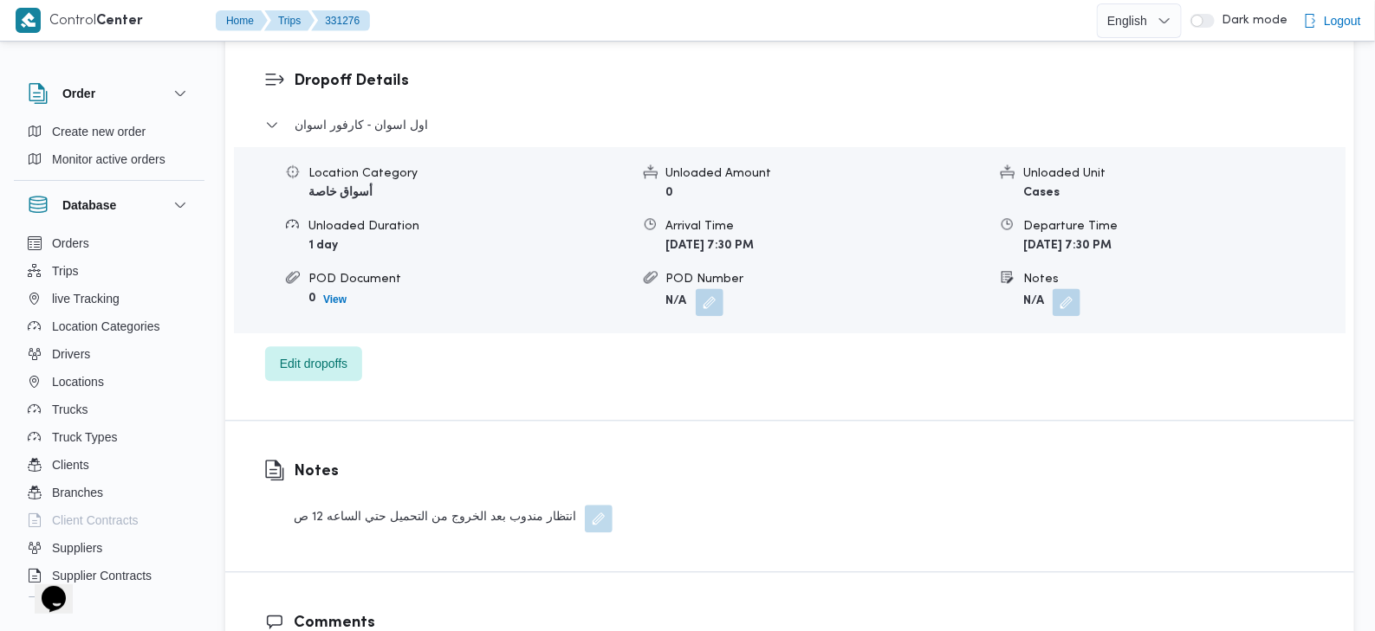
click at [425, 505] on div "انتظار مندوب بعد الخروج من التحميل حتي الساعه 12 ص" at bounding box center [453, 519] width 319 height 28
copy div "Notes"
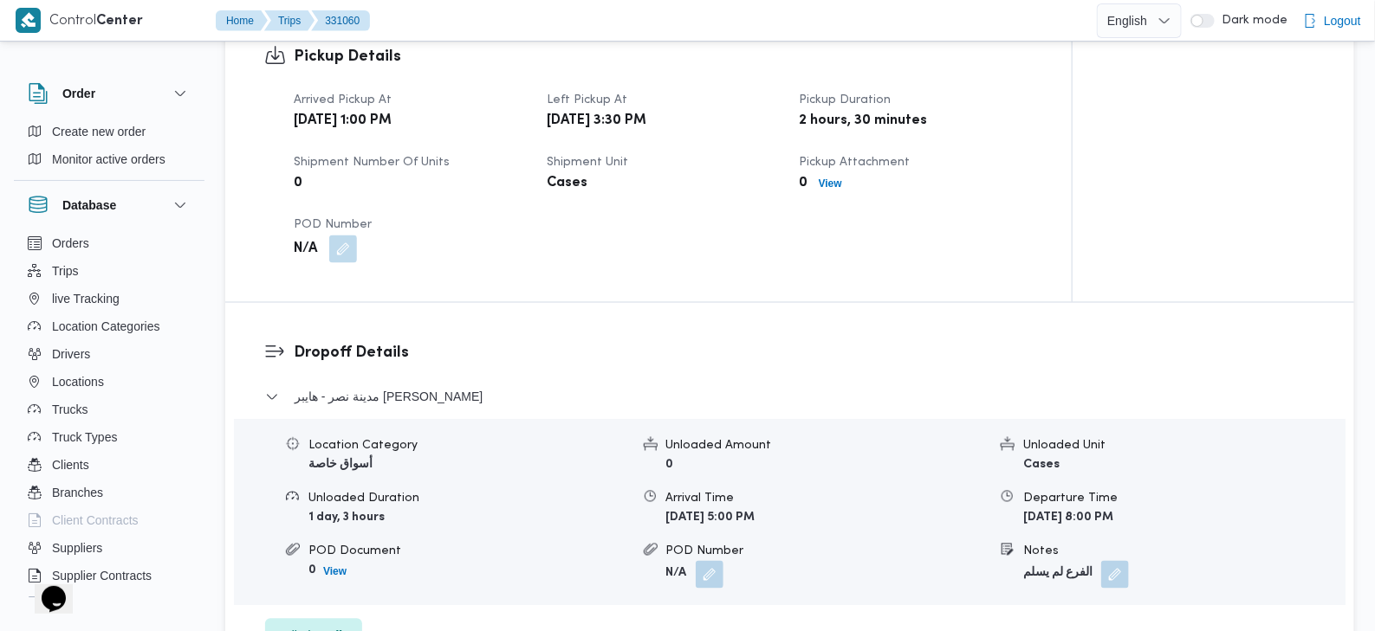
scroll to position [1118, 0]
click at [755, 514] on b "Wed, Aug 13, 2025 5:00 PM" at bounding box center [710, 519] width 89 height 11
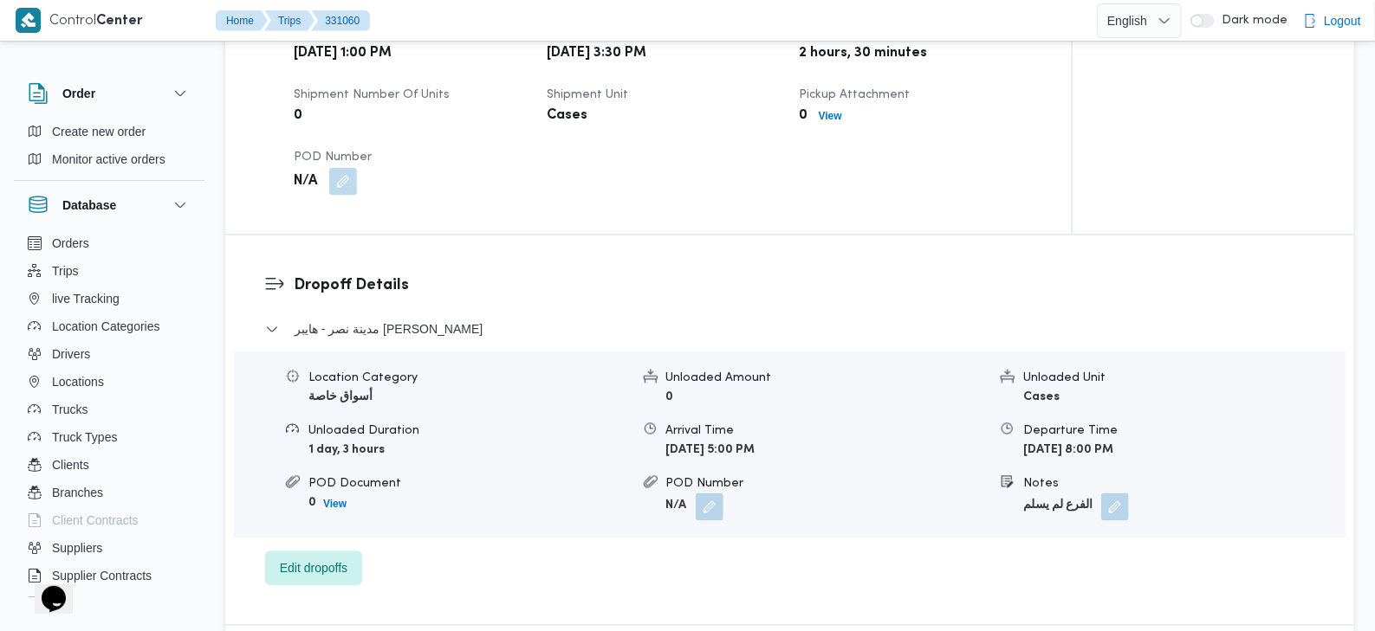
scroll to position [1191, 0]
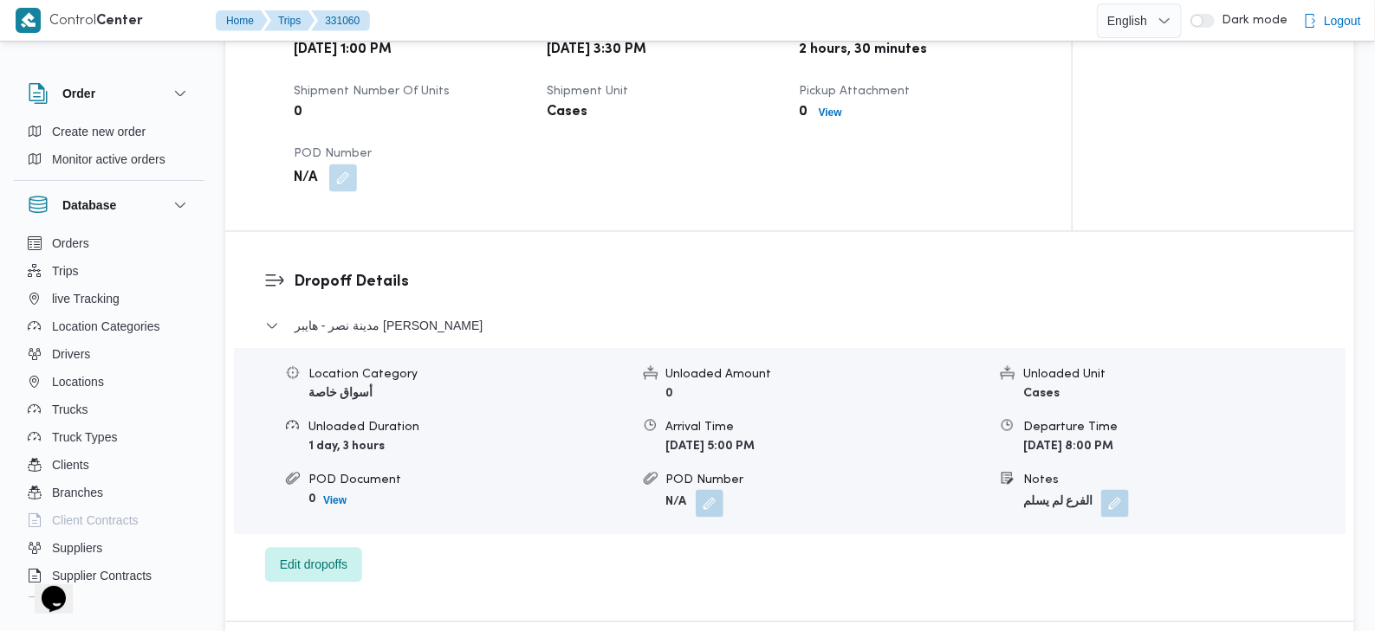
click at [1070, 490] on form "الفرع لم يسلم" at bounding box center [1183, 504] width 321 height 28
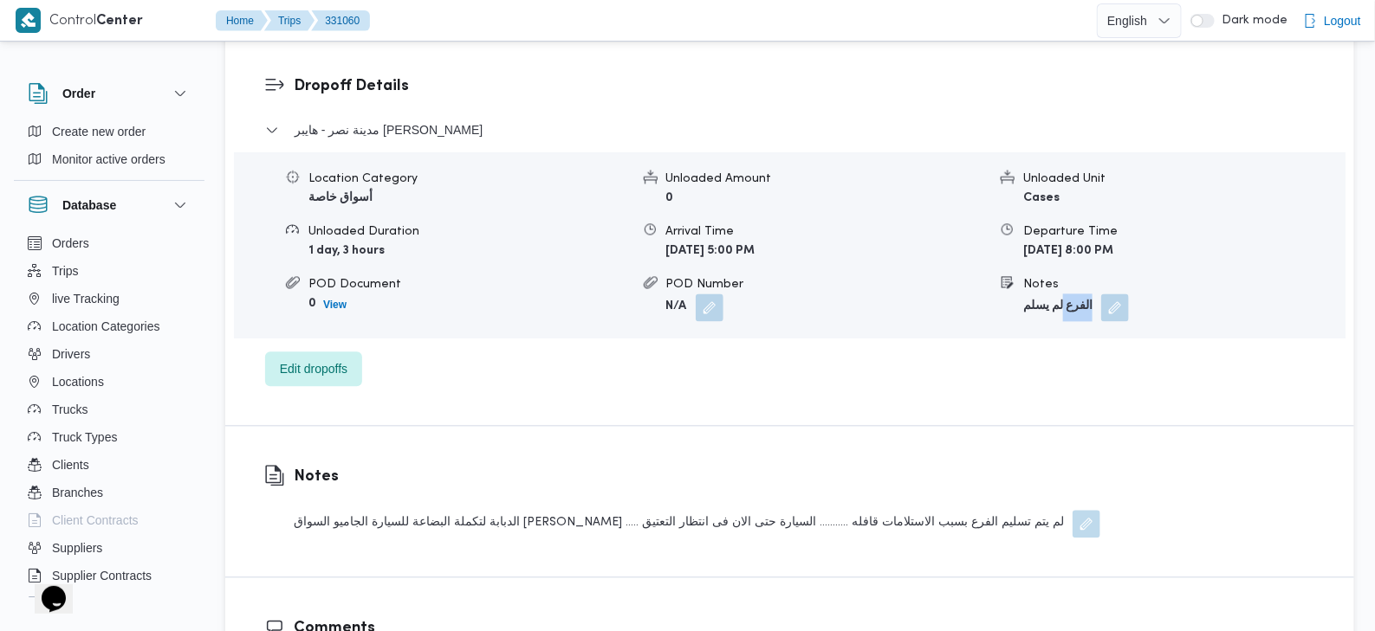
scroll to position [1393, 0]
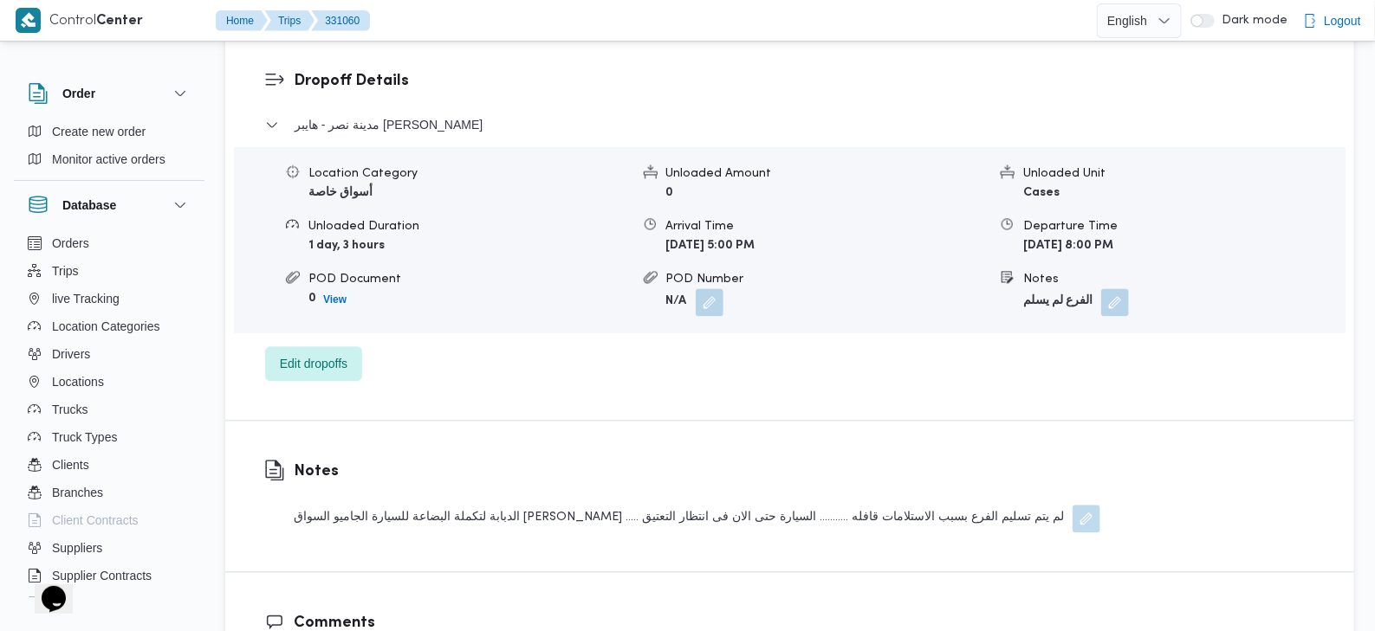
click at [984, 505] on div "الدبابة لتكملة البضاعة للسيارة الجاميو السواق احمد سعد ..... لم يتم تسليم الفرع…" at bounding box center [697, 519] width 806 height 28
copy div "Notes"
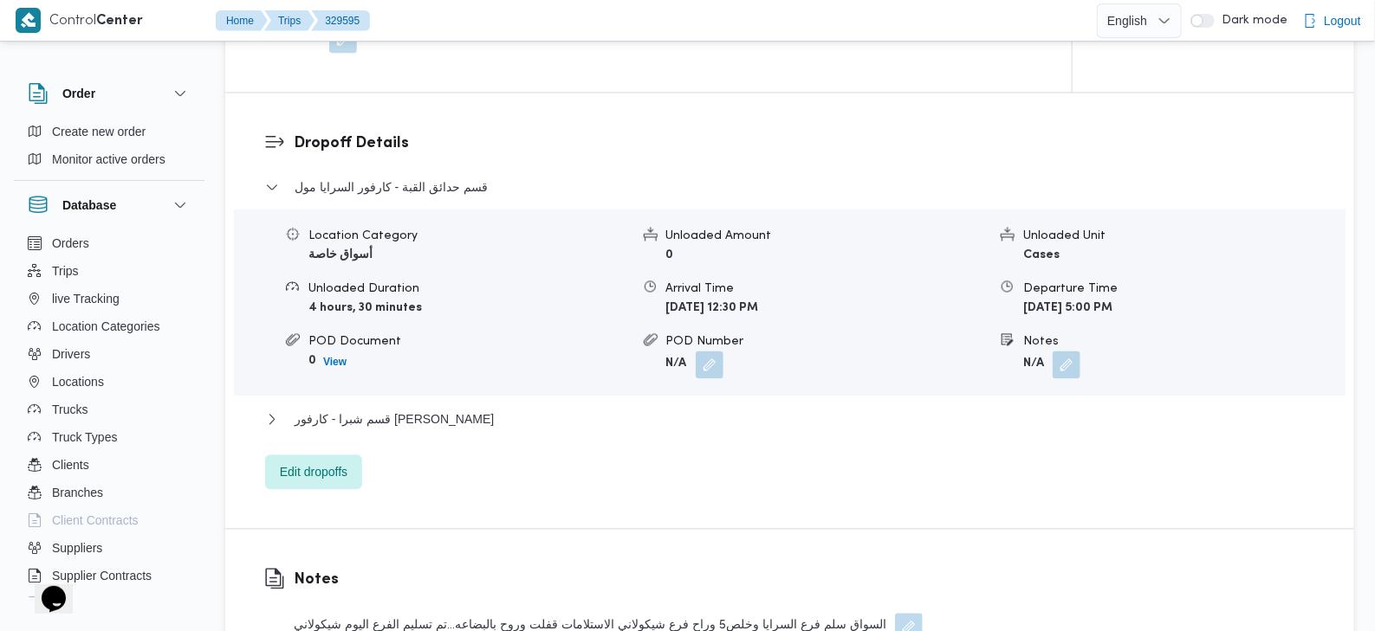
scroll to position [1349, 0]
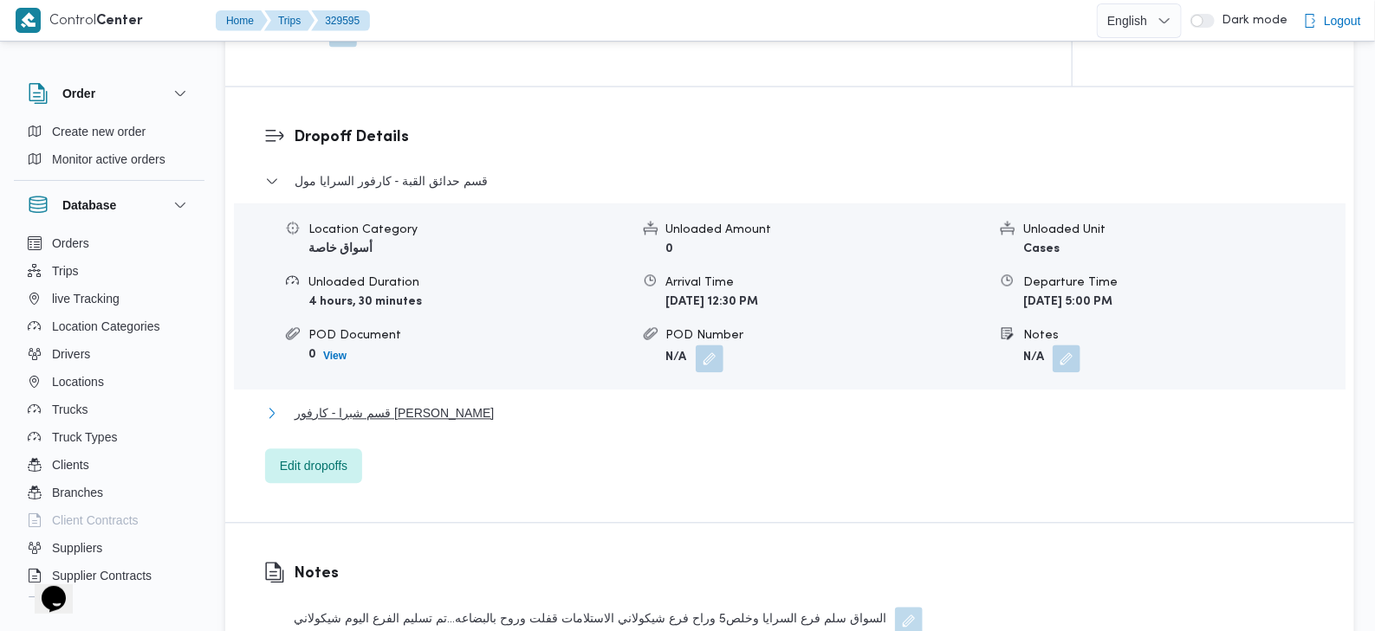
click at [411, 404] on span "قسم شبرا - كارفور [PERSON_NAME]" at bounding box center [393, 414] width 199 height 21
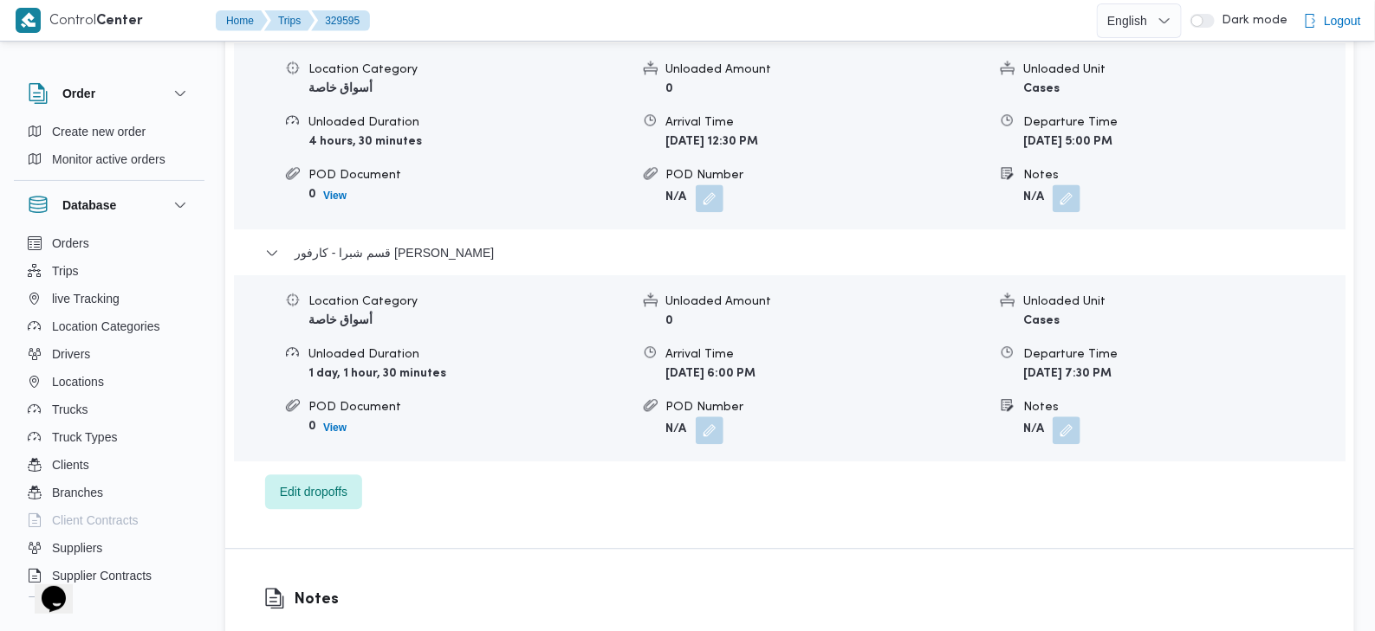
scroll to position [1501, 0]
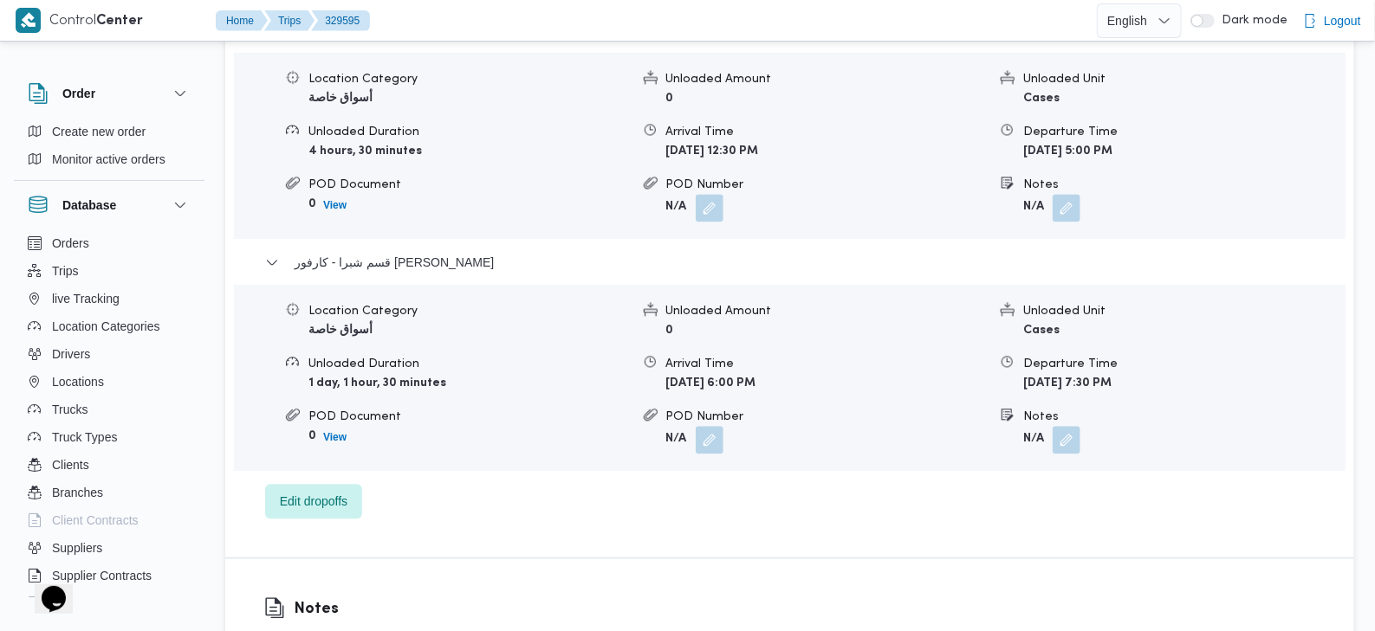
click at [754, 374] on div "Location Category أسواق خاصة Unloaded Amount 0 Unloaded Unit Cases Unloaded Dur…" at bounding box center [789, 378] width 1125 height 183
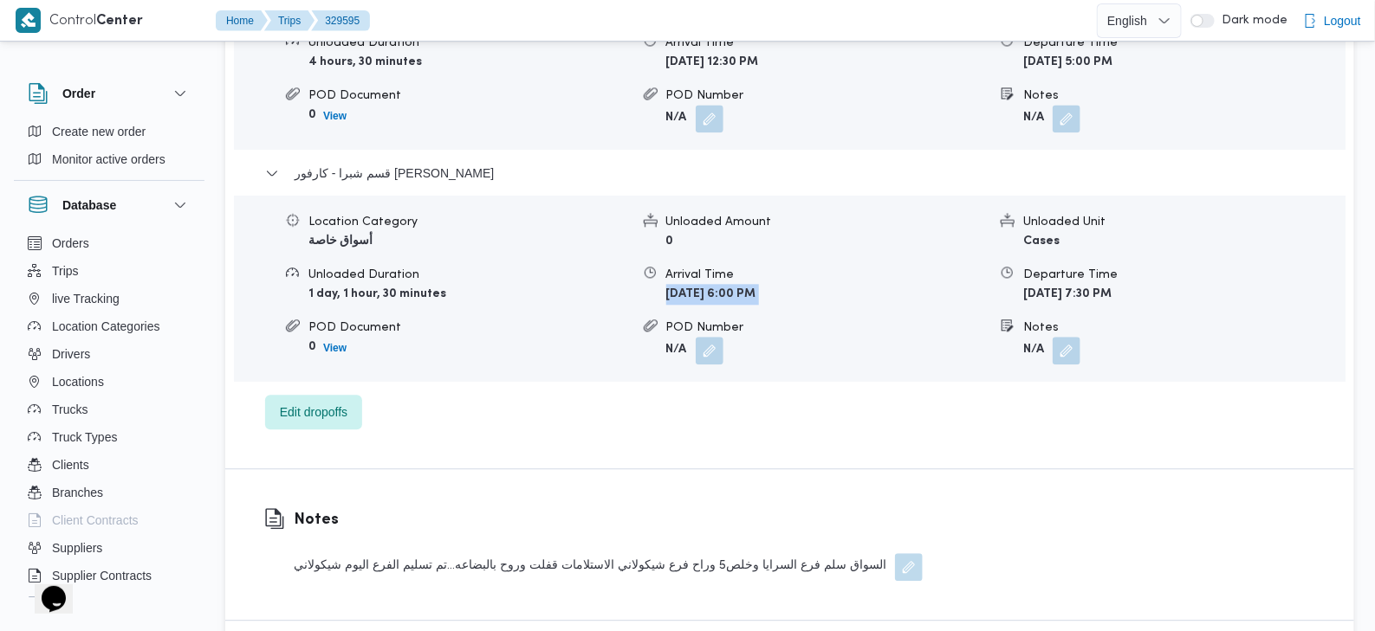
scroll to position [1601, 0]
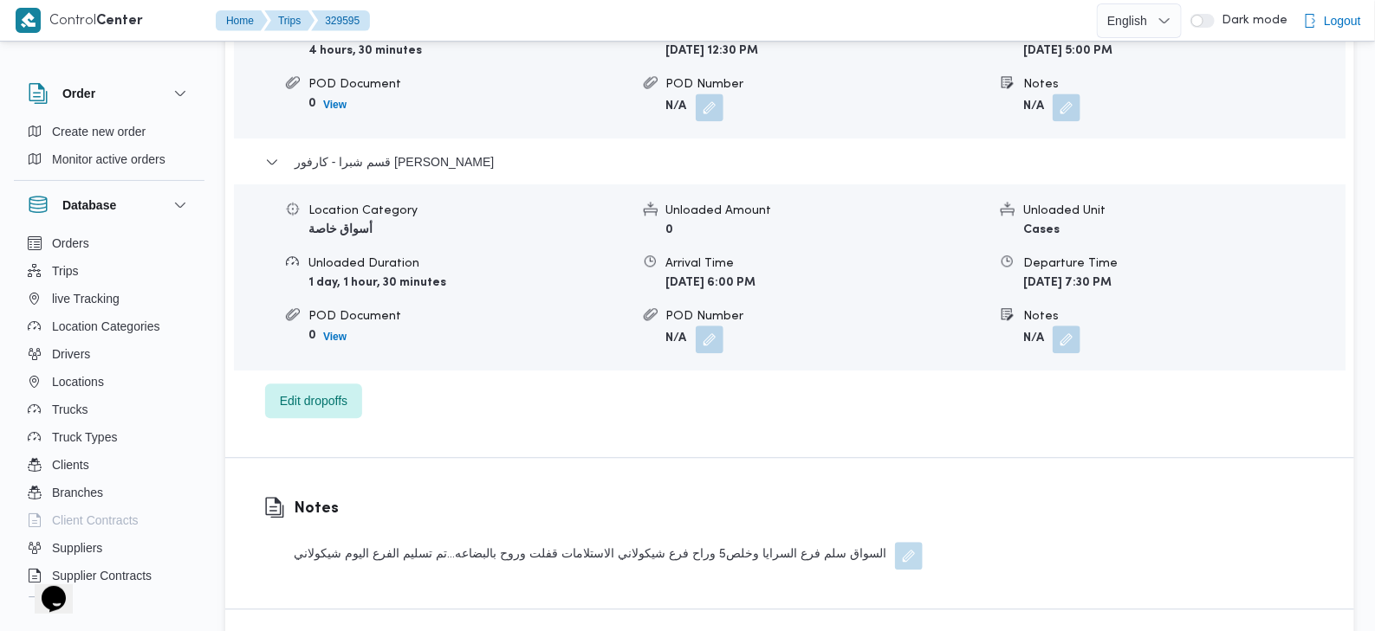
click at [605, 542] on div "السواق سلم فرع السرايا وخلص5 وراح فرع شيكولاني الاستلامات قفلت وروح بالبضاعه...…" at bounding box center [608, 556] width 629 height 28
copy div "Notes"
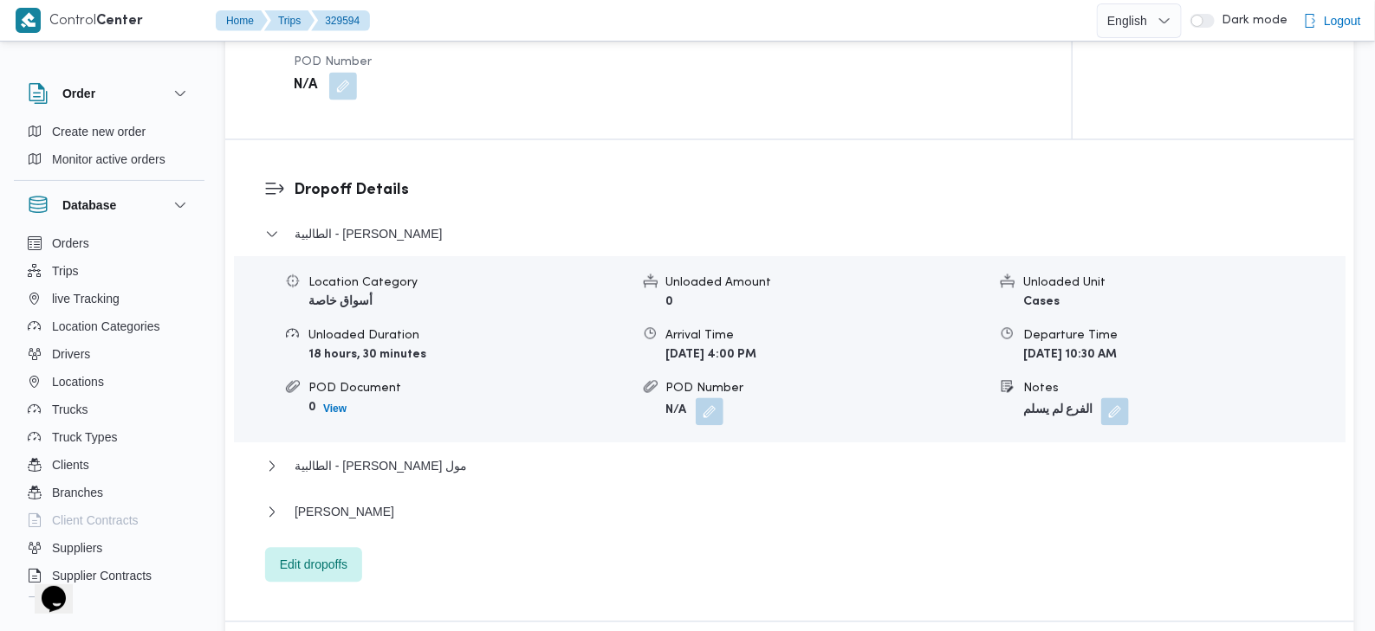
scroll to position [1299, 0]
click at [412, 454] on span "الطالبية - كارفور بيراميدز مول" at bounding box center [380, 464] width 172 height 21
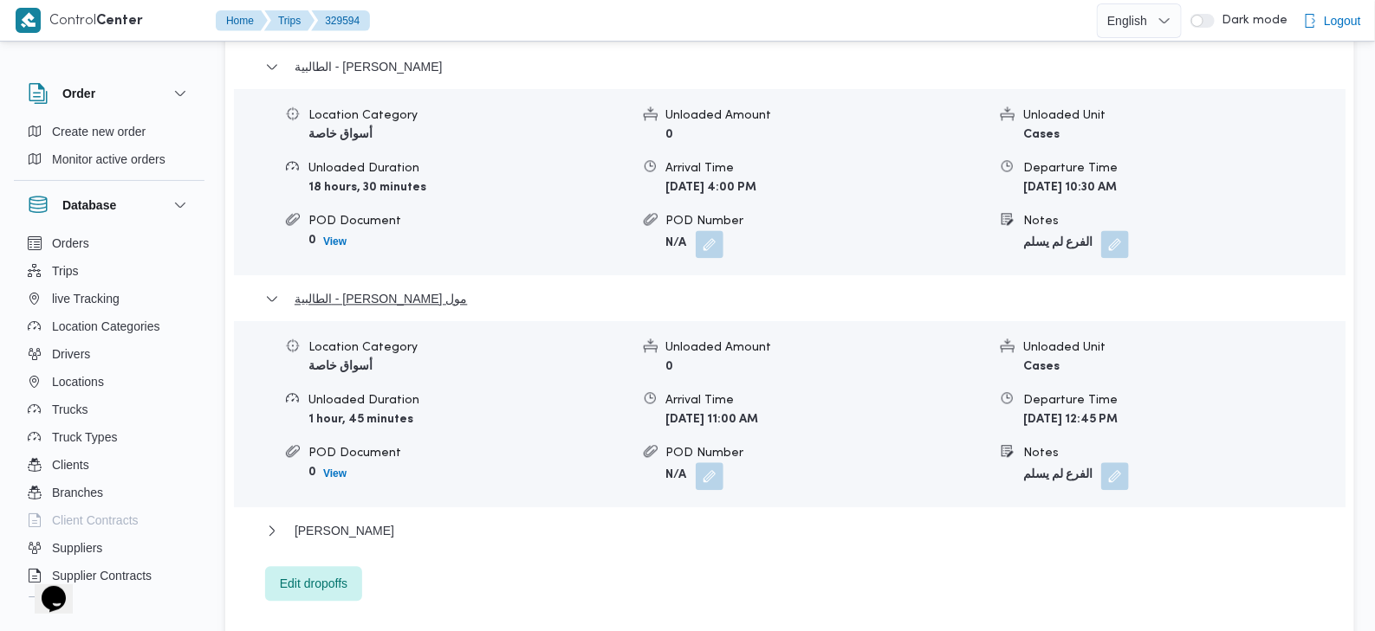
scroll to position [1508, 0]
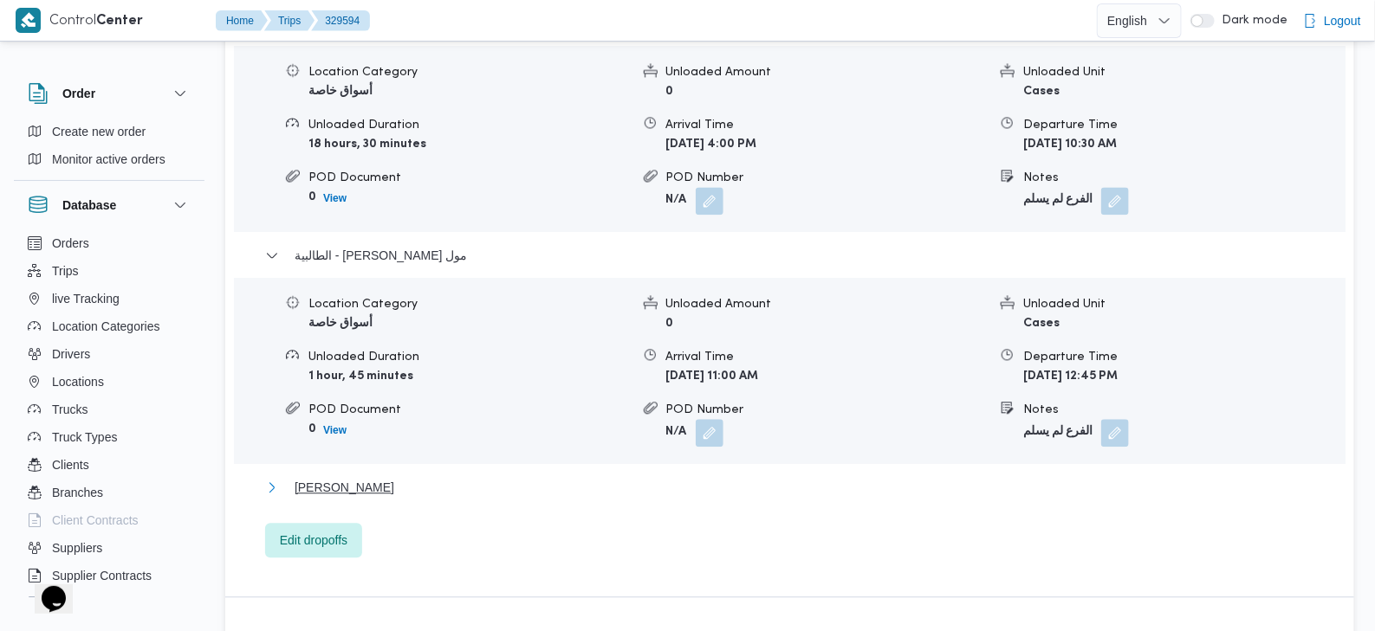
click at [394, 477] on span "El Sayeda Zeinab - كارفور السيدة زينب" at bounding box center [344, 487] width 100 height 21
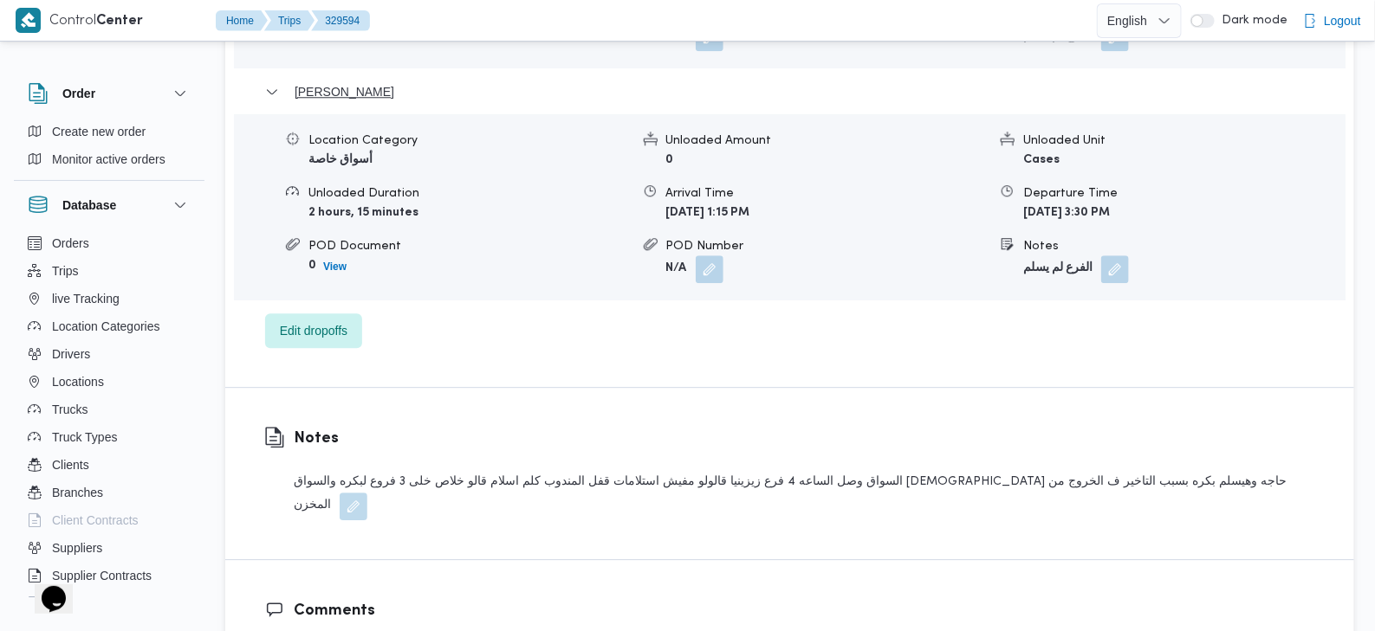
scroll to position [1912, 0]
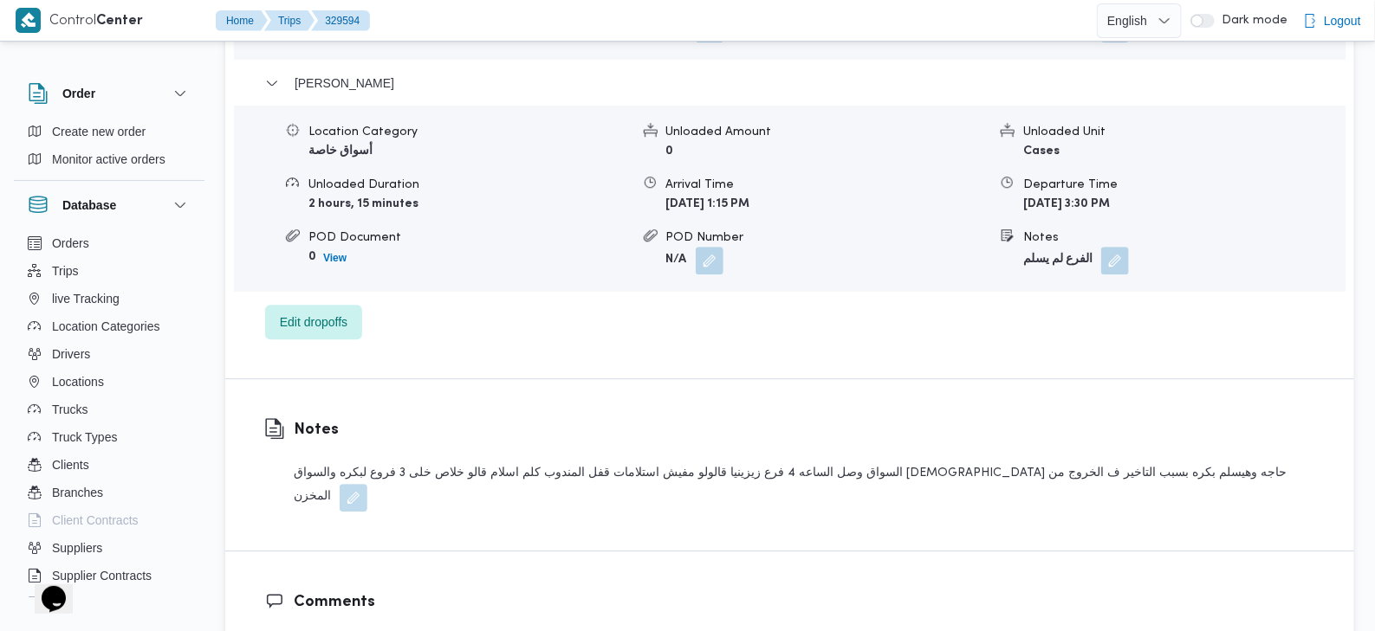
click at [805, 463] on div "السواق وصل الساعه 4 فرع زيزينيا قالولو مفيش استلامات قفل المندوب كلم اسلام قالو…" at bounding box center [804, 487] width 1021 height 49
click at [810, 463] on div "السواق وصل الساعه 4 فرع زيزينيا قالولو مفيش استلامات قفل المندوب كلم اسلام قالو…" at bounding box center [804, 487] width 1021 height 49
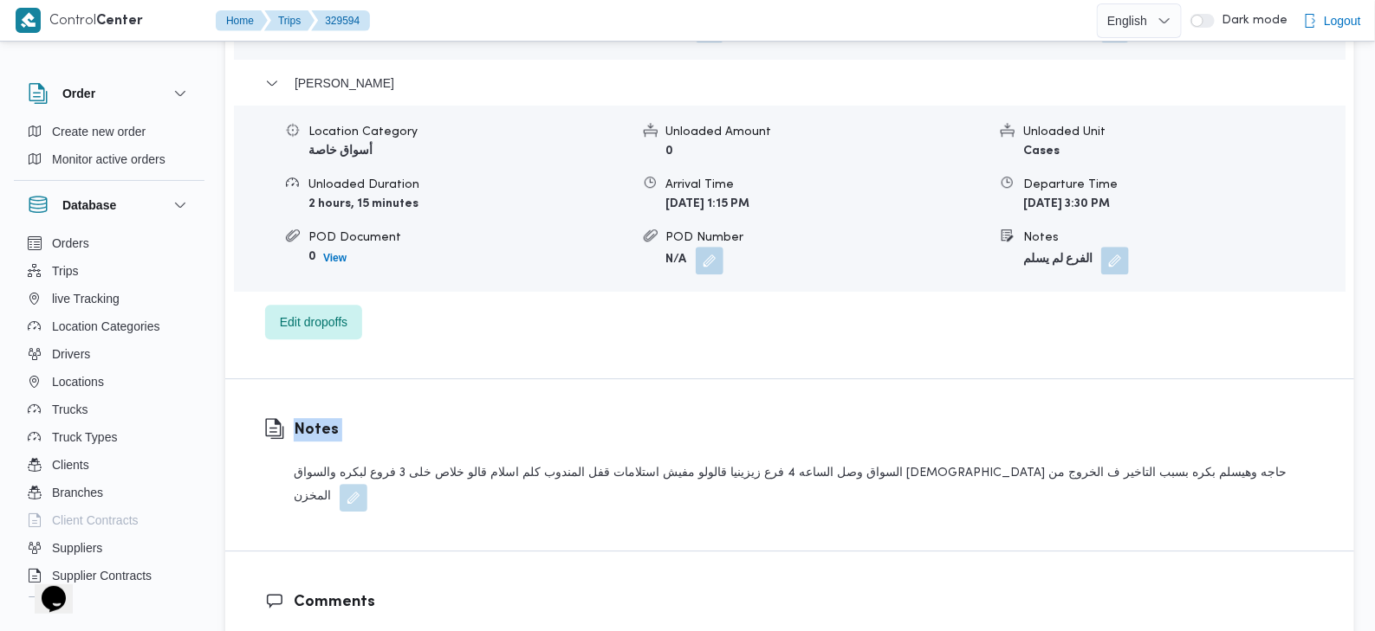
copy div "Notes"
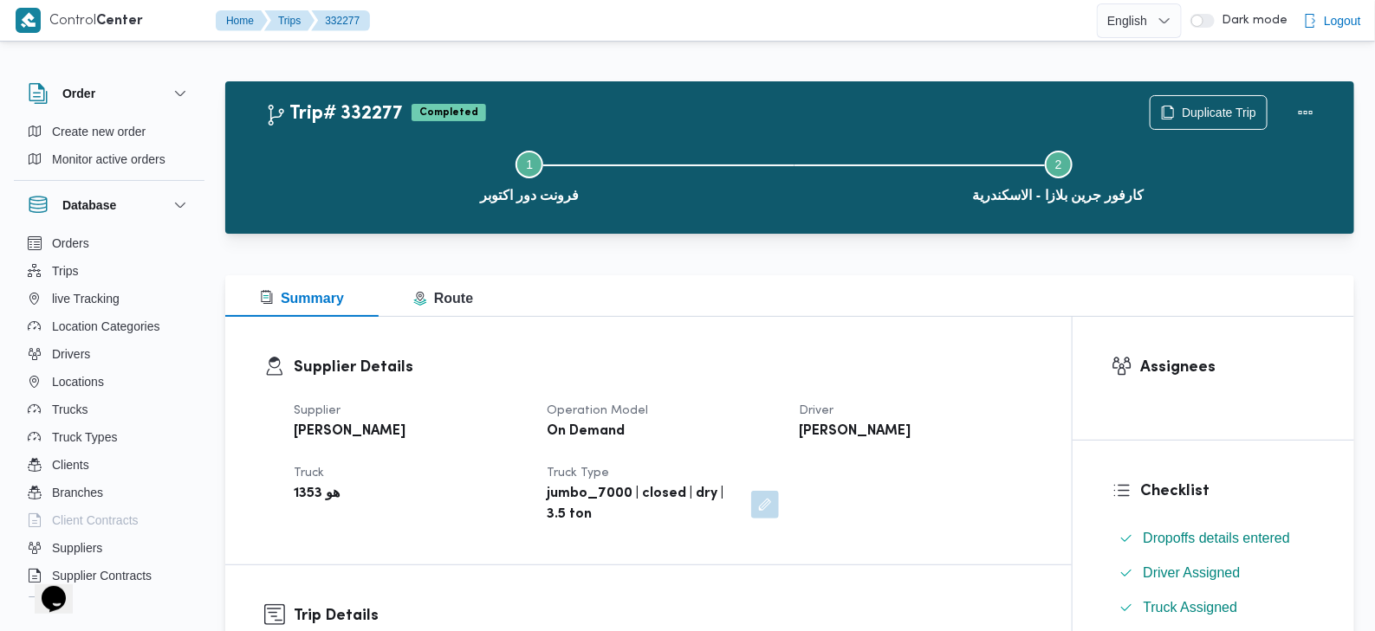
click at [897, 252] on div at bounding box center [789, 244] width 1129 height 21
